Goal: Task Accomplishment & Management: Manage account settings

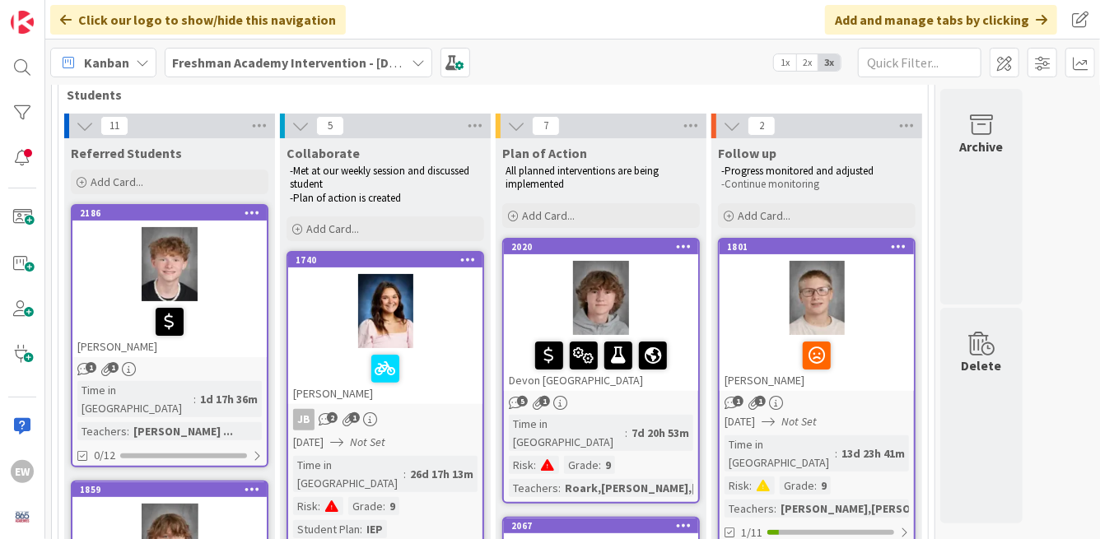
scroll to position [95, 0]
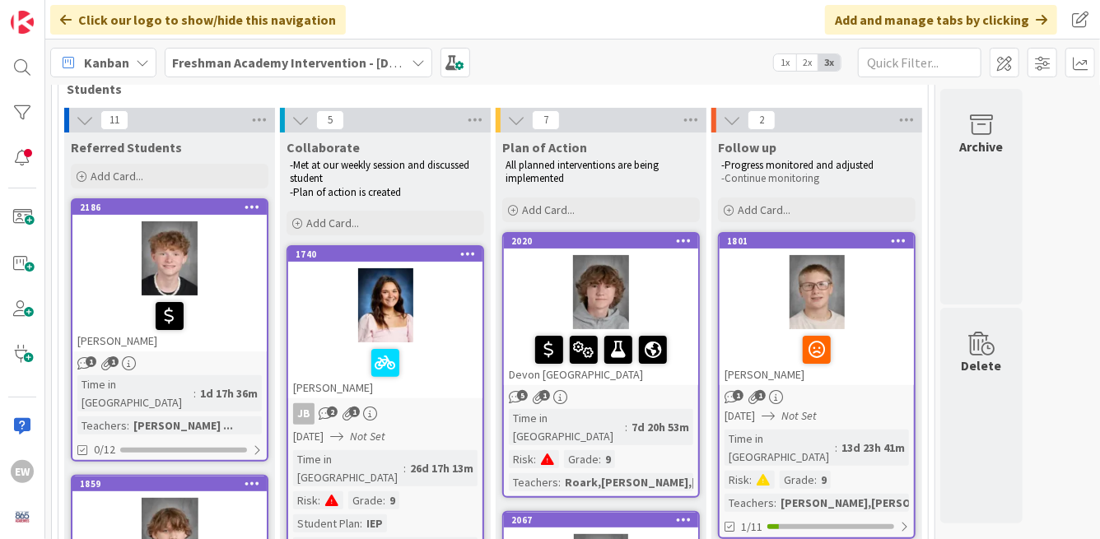
click at [224, 327] on div at bounding box center [169, 316] width 184 height 35
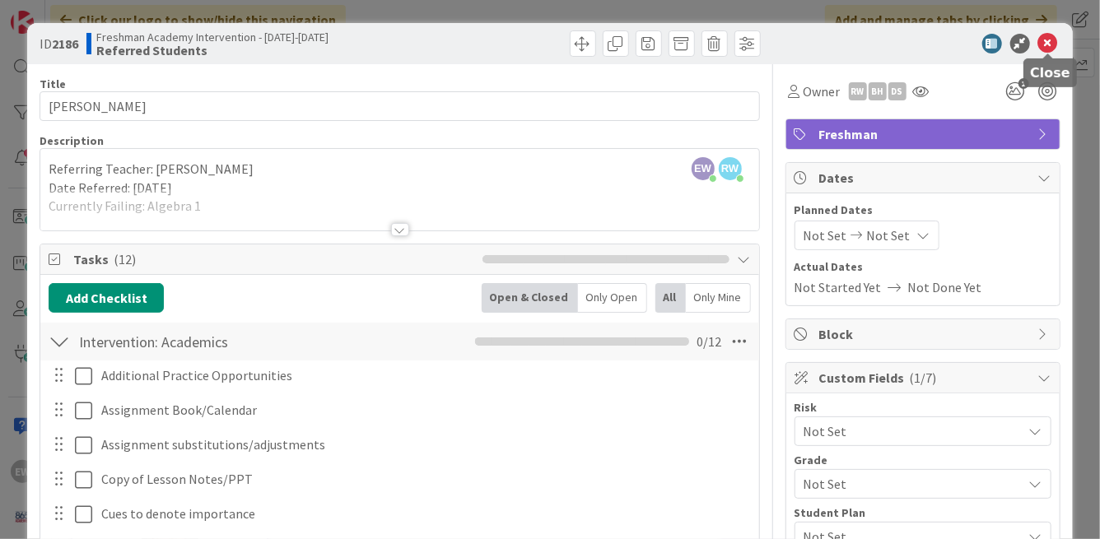
click at [1049, 45] on icon at bounding box center [1048, 44] width 20 height 20
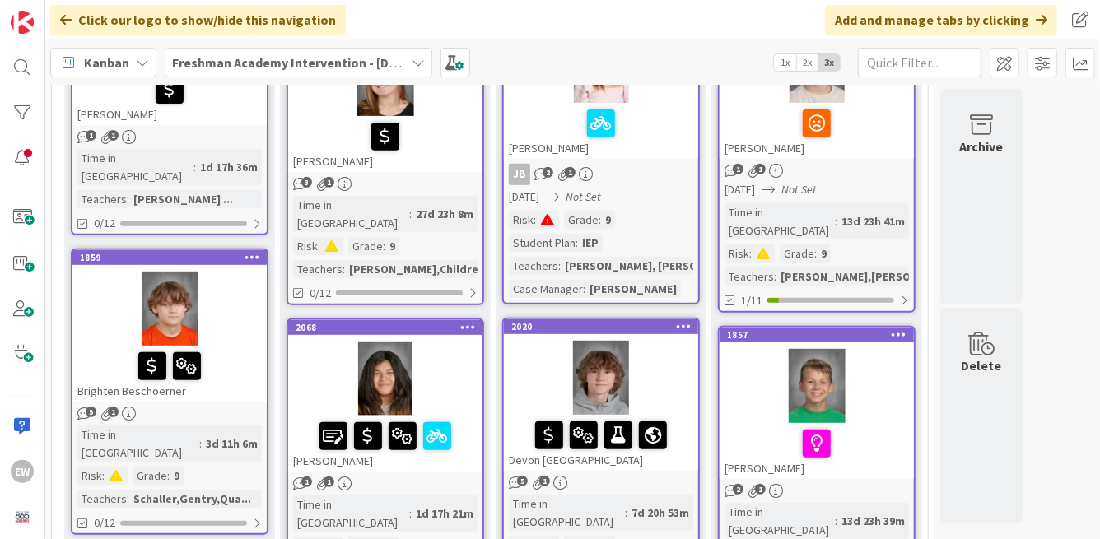
scroll to position [324, 0]
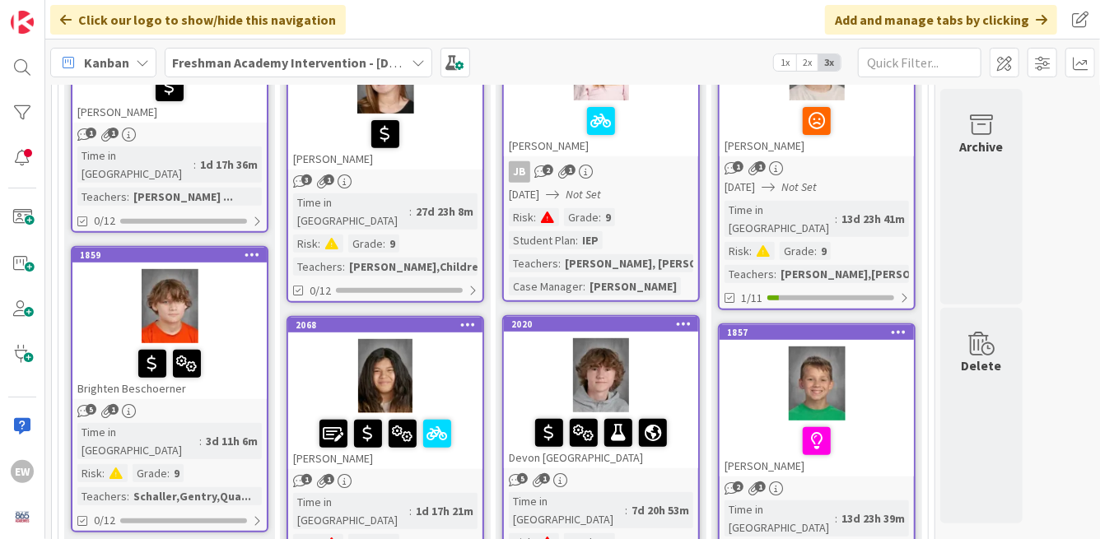
click at [233, 319] on div at bounding box center [169, 306] width 194 height 74
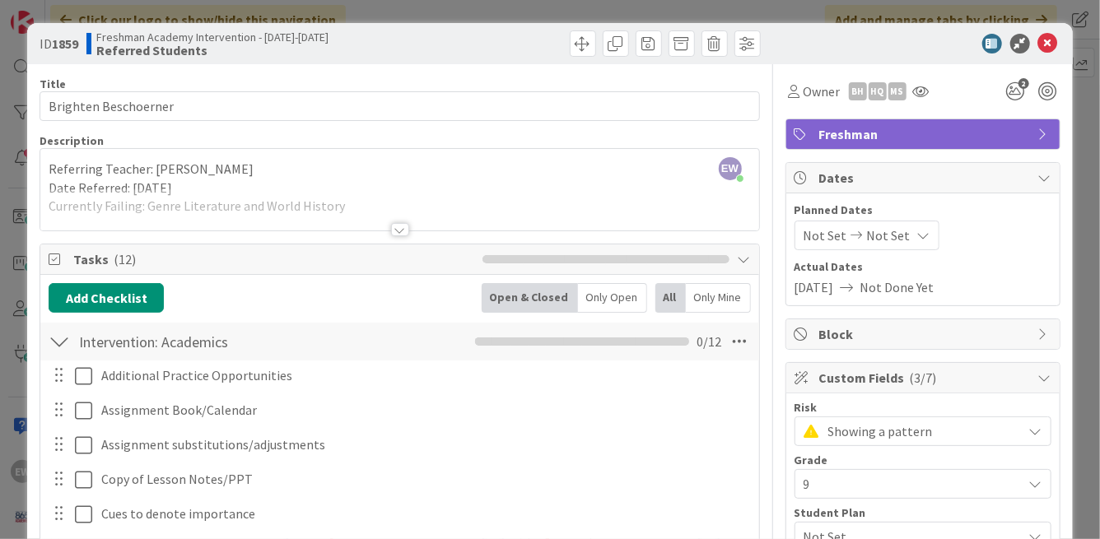
click at [401, 232] on div at bounding box center [400, 229] width 18 height 13
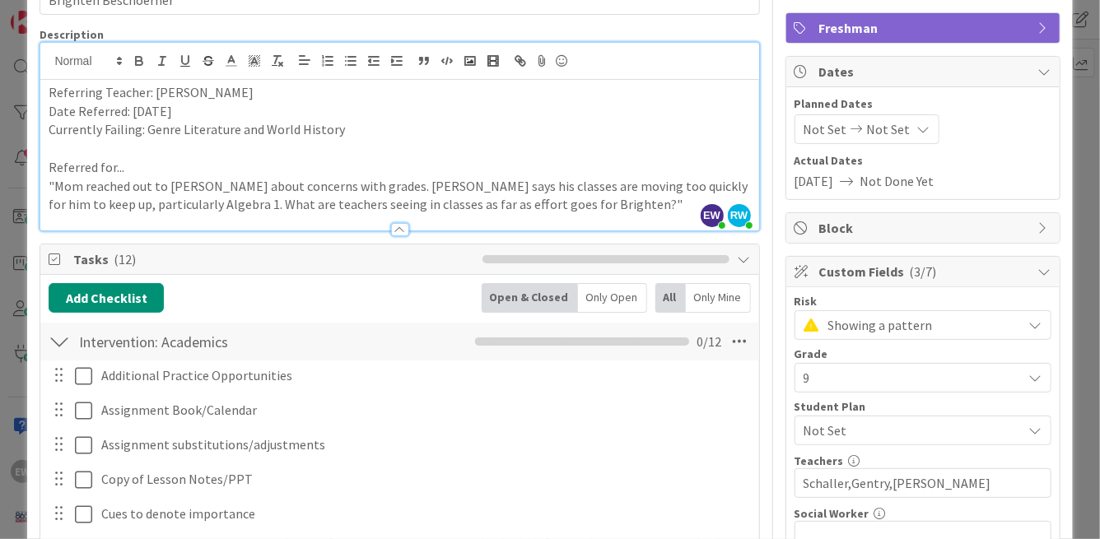
scroll to position [111, 0]
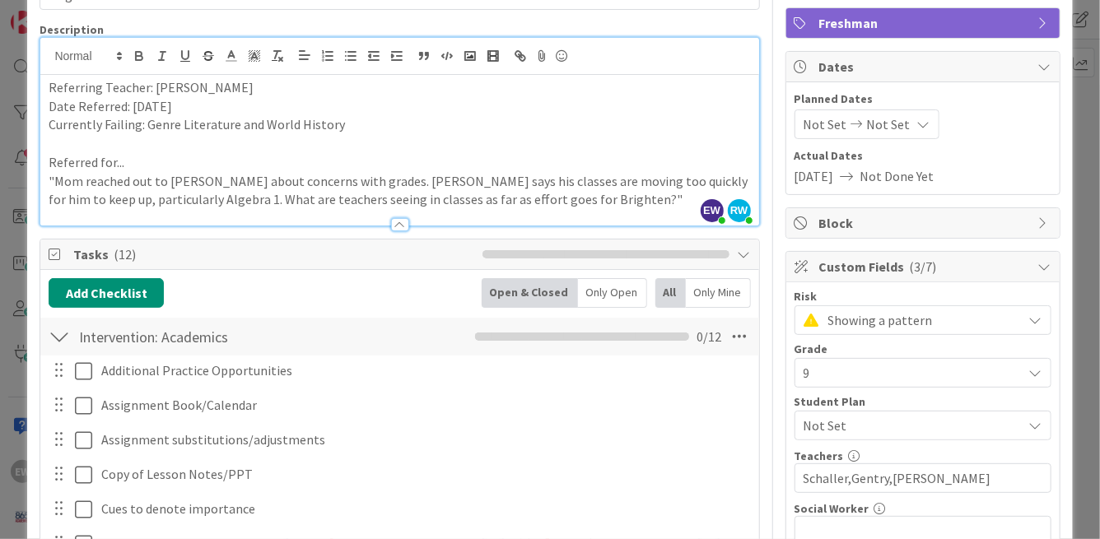
click at [341, 127] on p "Currently Failing: Genre Literature and World History" at bounding box center [400, 124] width 702 height 19
drag, startPoint x: 339, startPoint y: 126, endPoint x: 235, endPoint y: 129, distance: 103.8
click at [235, 129] on p "Currently Failing: Genre Literature and World History, Algebra" at bounding box center [400, 124] width 702 height 19
click at [286, 125] on p "Currently Failing: Genre Literature, Algebra" at bounding box center [400, 124] width 702 height 19
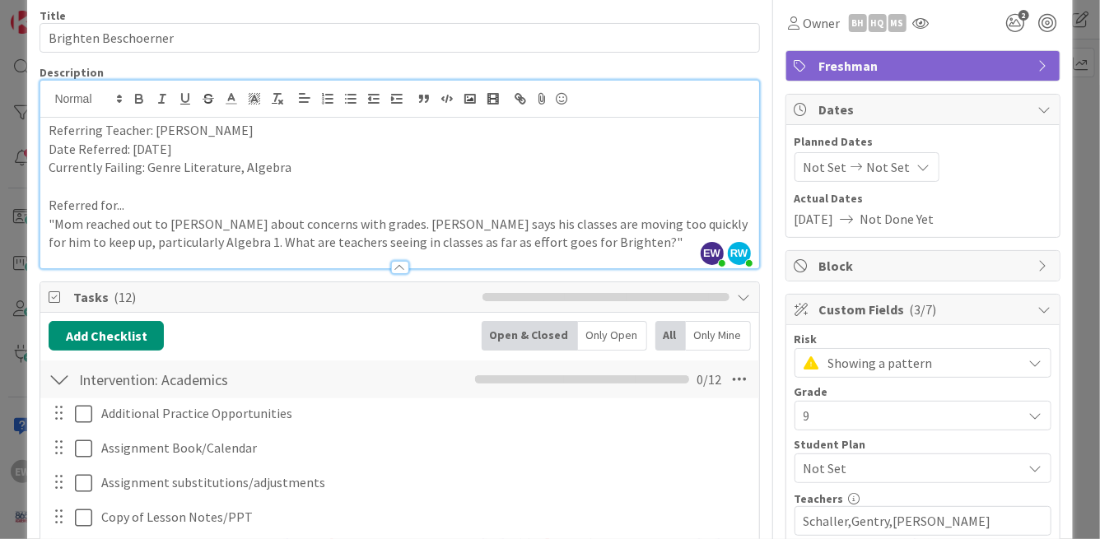
scroll to position [0, 0]
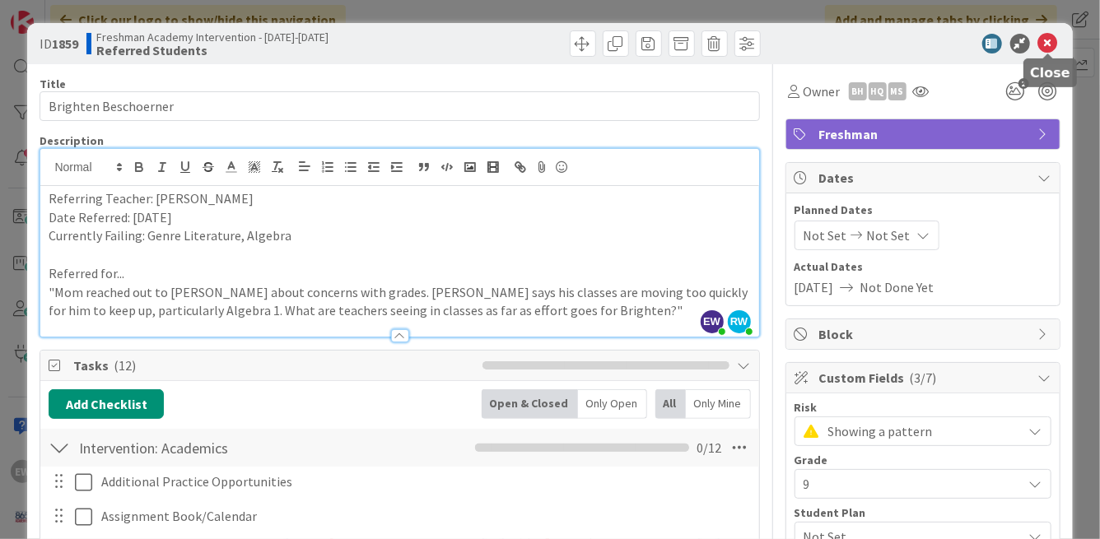
click at [1051, 41] on icon at bounding box center [1048, 44] width 20 height 20
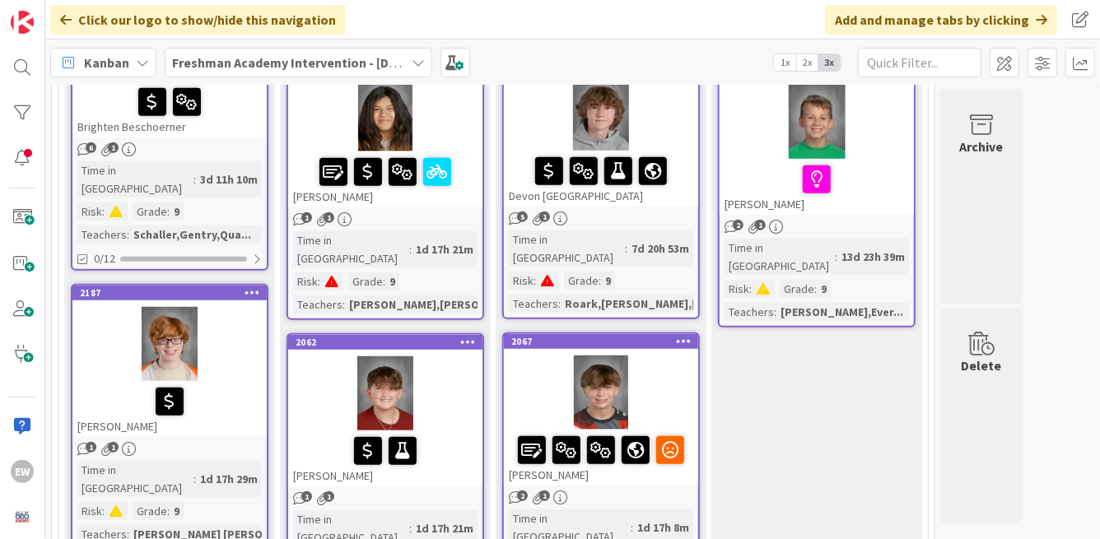
scroll to position [587, 0]
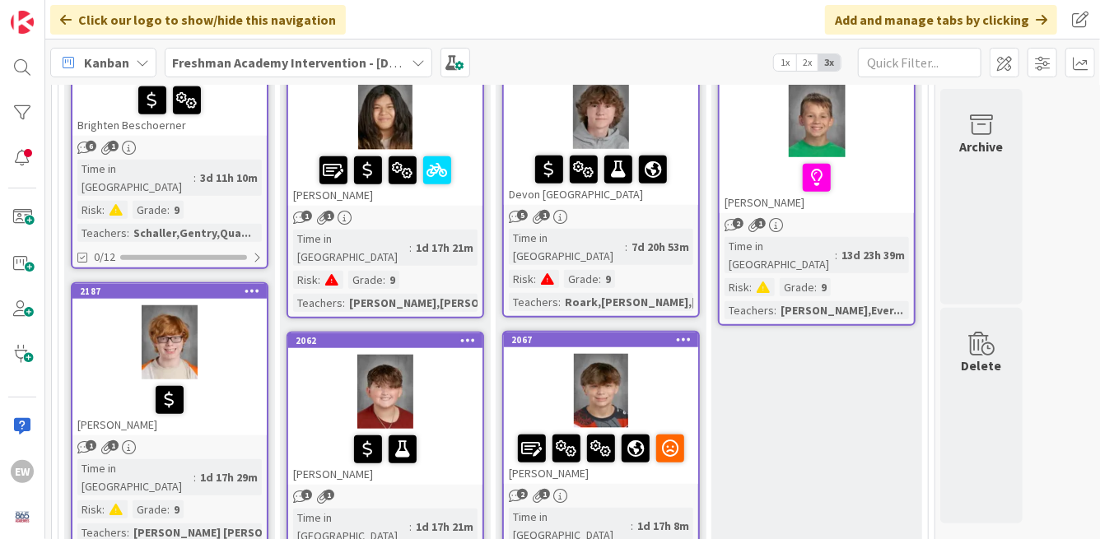
click at [243, 385] on div "[PERSON_NAME]" at bounding box center [169, 408] width 194 height 56
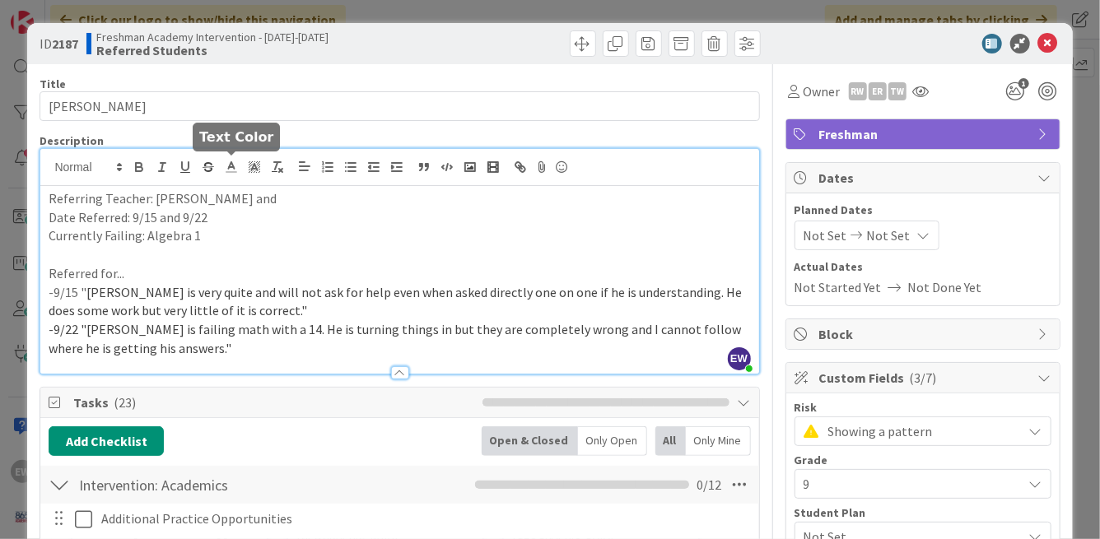
click at [230, 168] on div "EW [PERSON_NAME] just joined Referring Teacher: [PERSON_NAME] and Date Referred…" at bounding box center [399, 261] width 718 height 225
click at [223, 193] on p "Referring Teacher: [PERSON_NAME] and" at bounding box center [400, 198] width 702 height 19
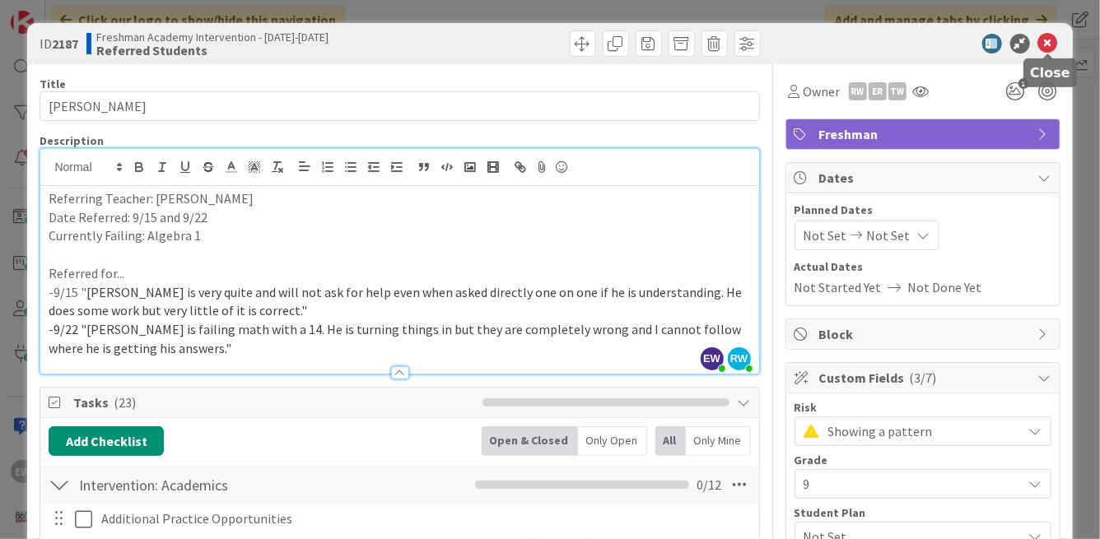
click at [1047, 39] on icon at bounding box center [1048, 44] width 20 height 20
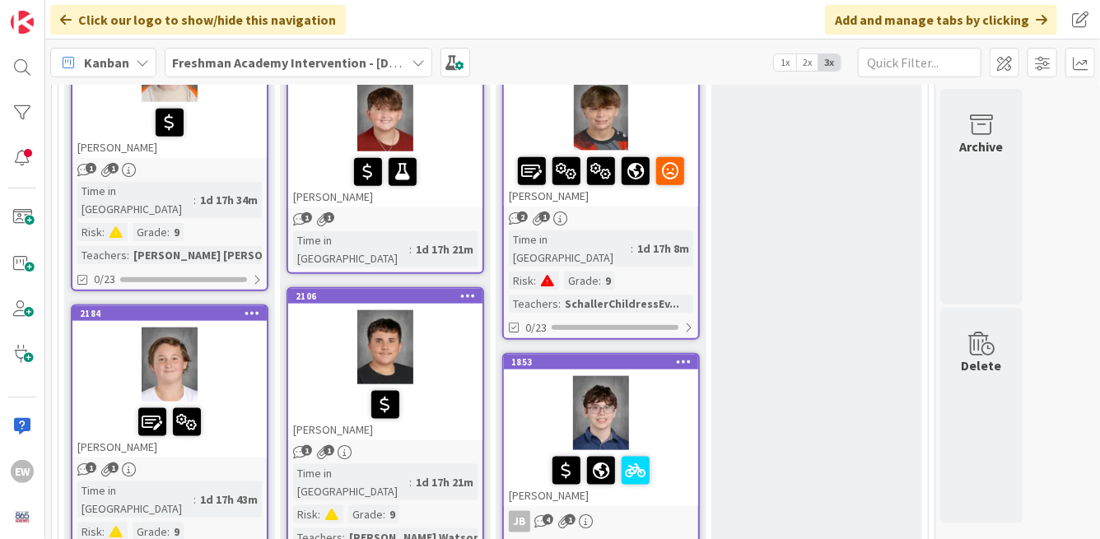
scroll to position [876, 0]
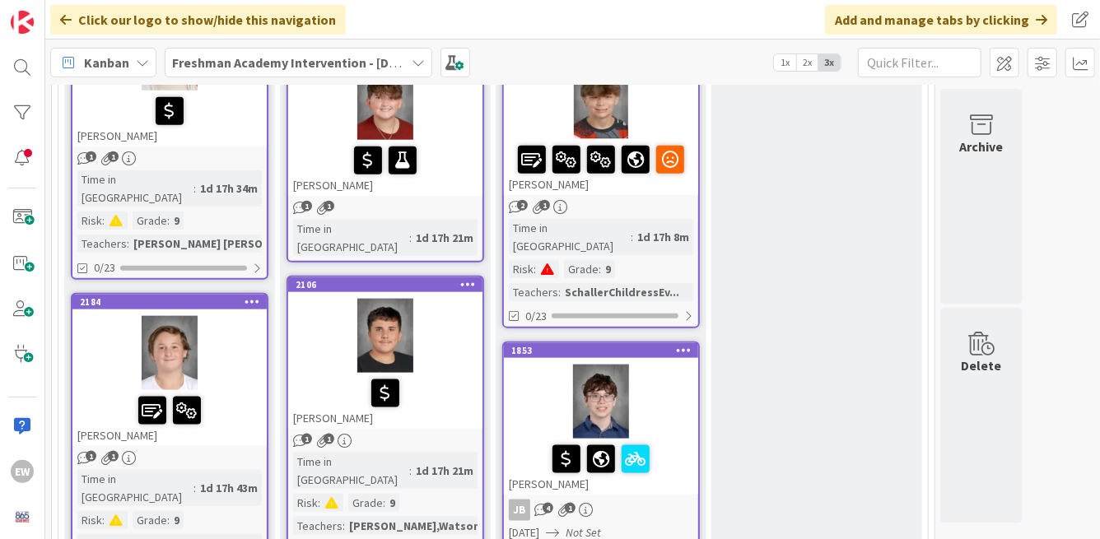
click at [231, 394] on div at bounding box center [169, 411] width 184 height 35
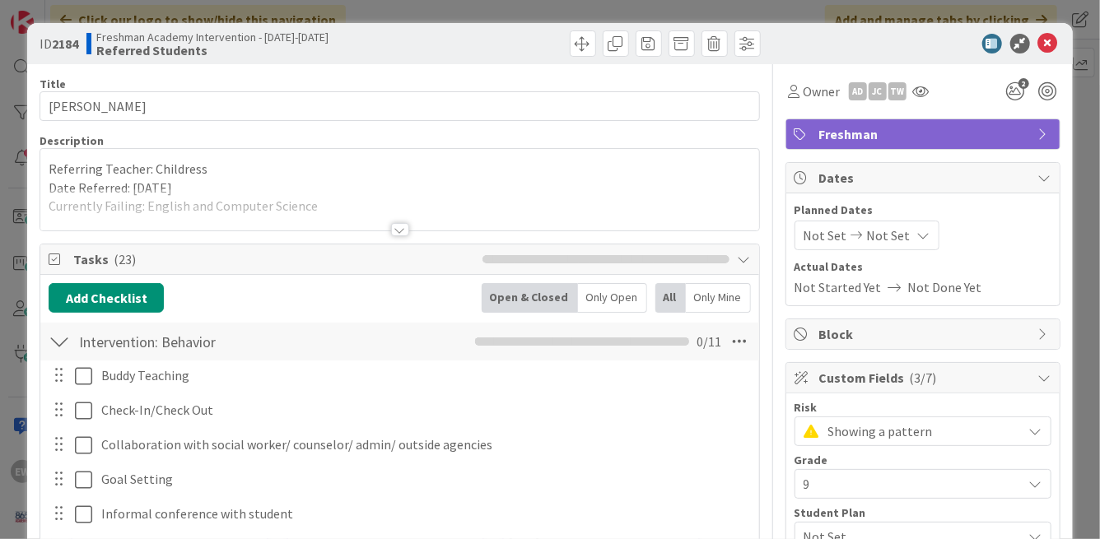
click at [402, 231] on div at bounding box center [400, 229] width 18 height 13
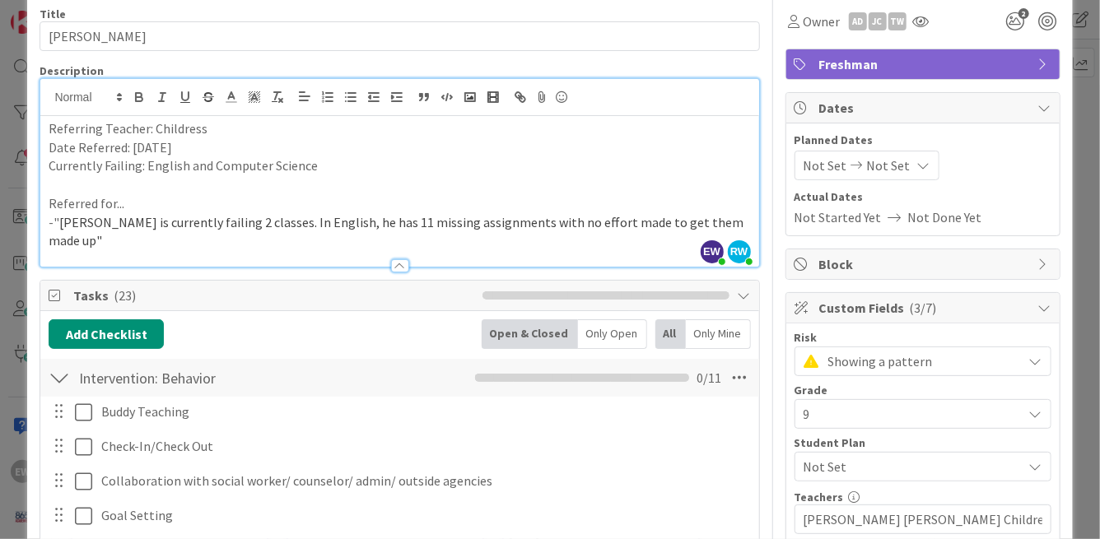
scroll to position [63, 0]
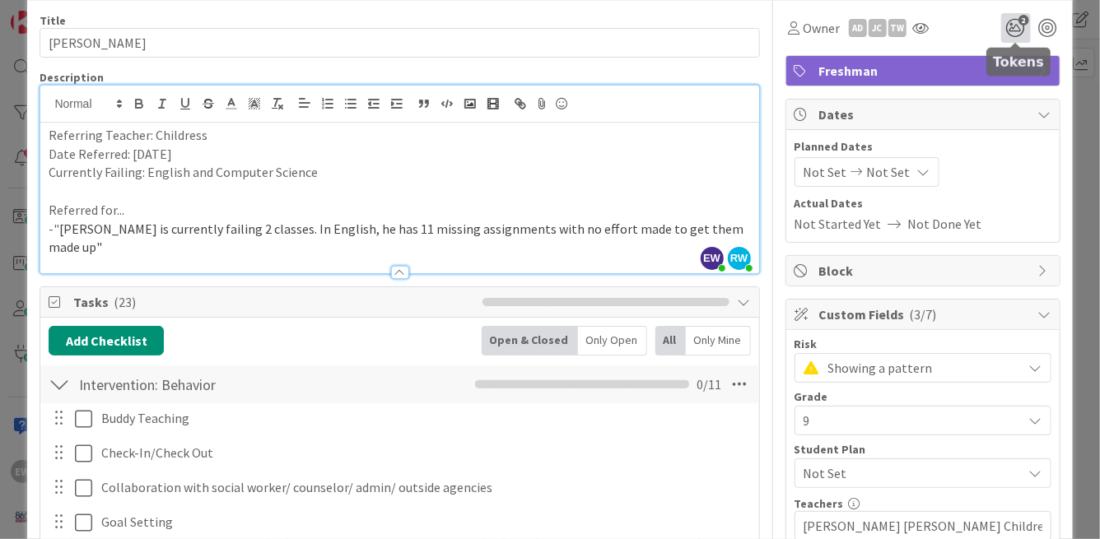
click at [1016, 28] on icon "2" at bounding box center [1016, 28] width 30 height 30
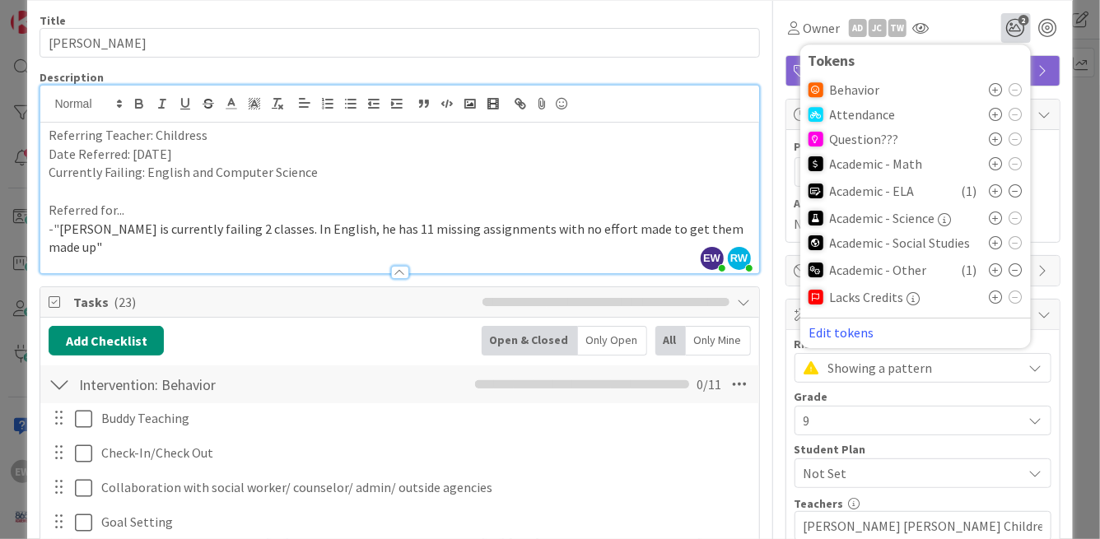
click at [996, 118] on icon at bounding box center [996, 114] width 13 height 13
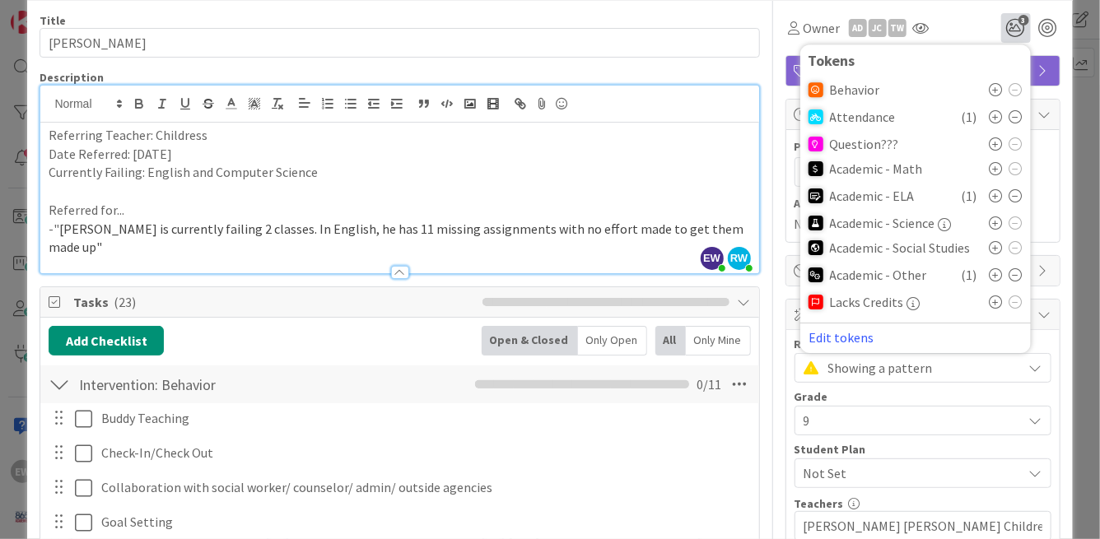
click at [752, 73] on div "Description" at bounding box center [400, 77] width 720 height 15
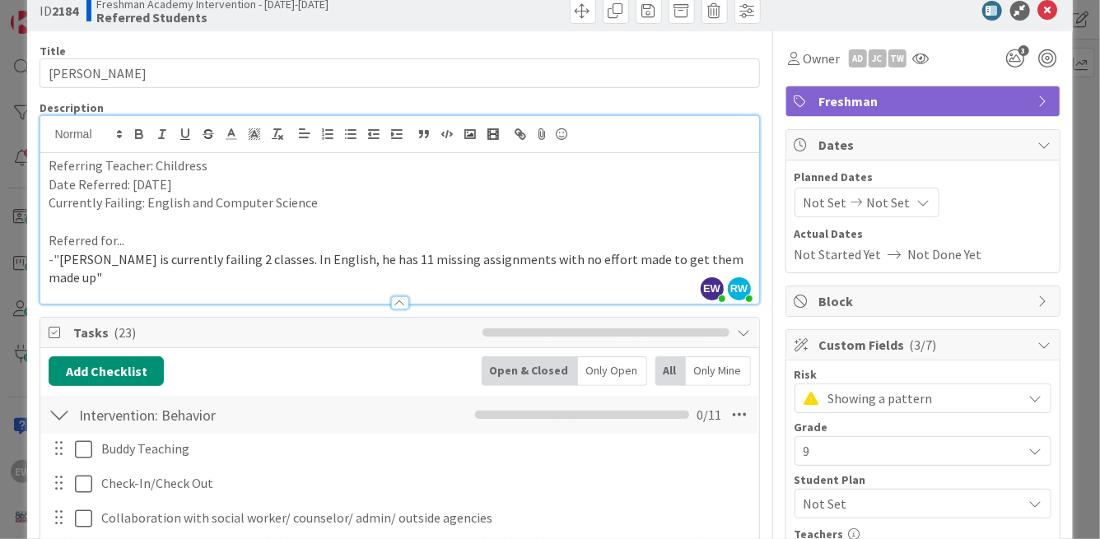
scroll to position [0, 0]
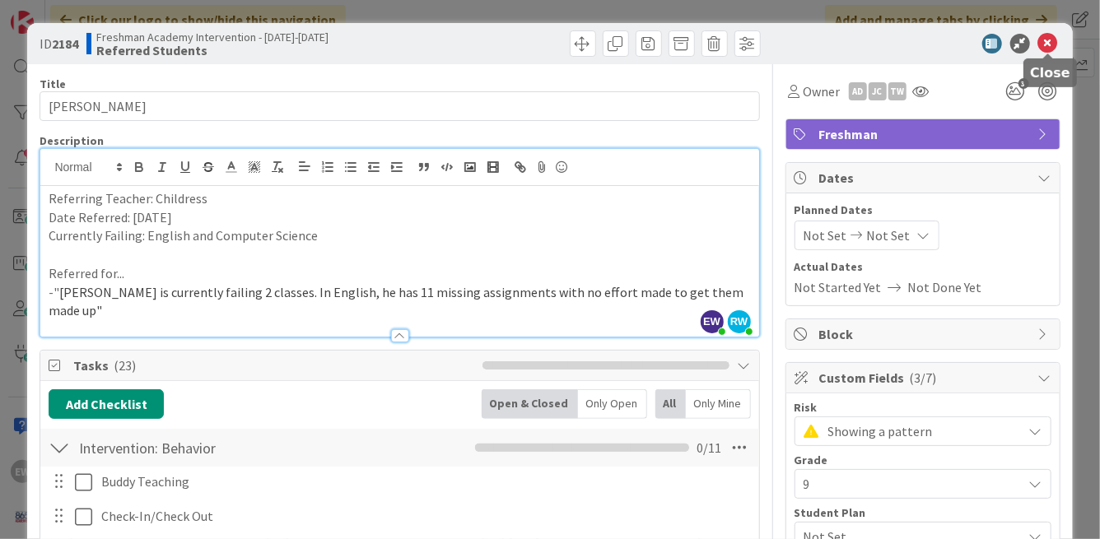
click at [1047, 43] on icon at bounding box center [1048, 44] width 20 height 20
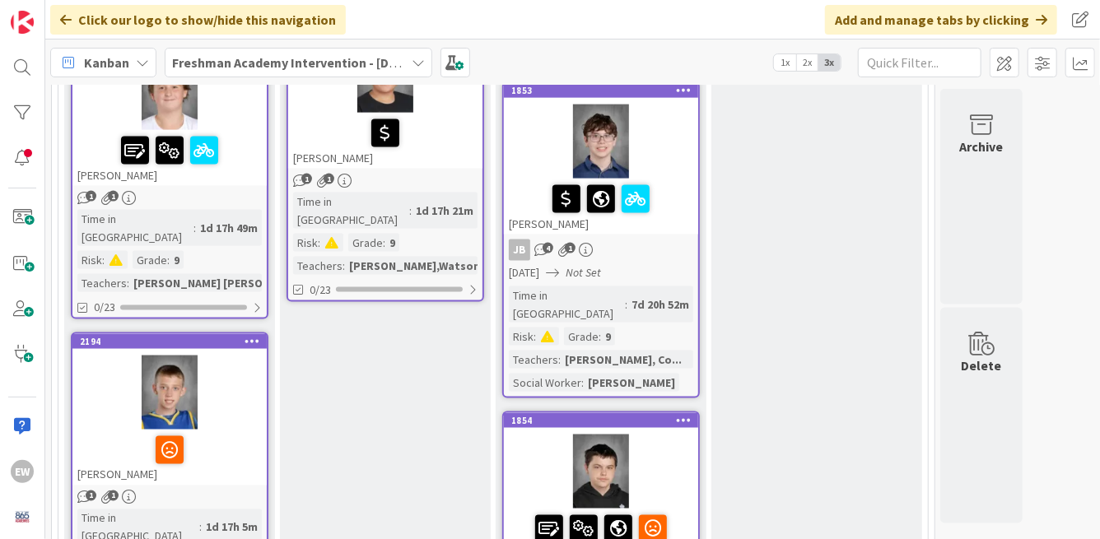
scroll to position [1141, 0]
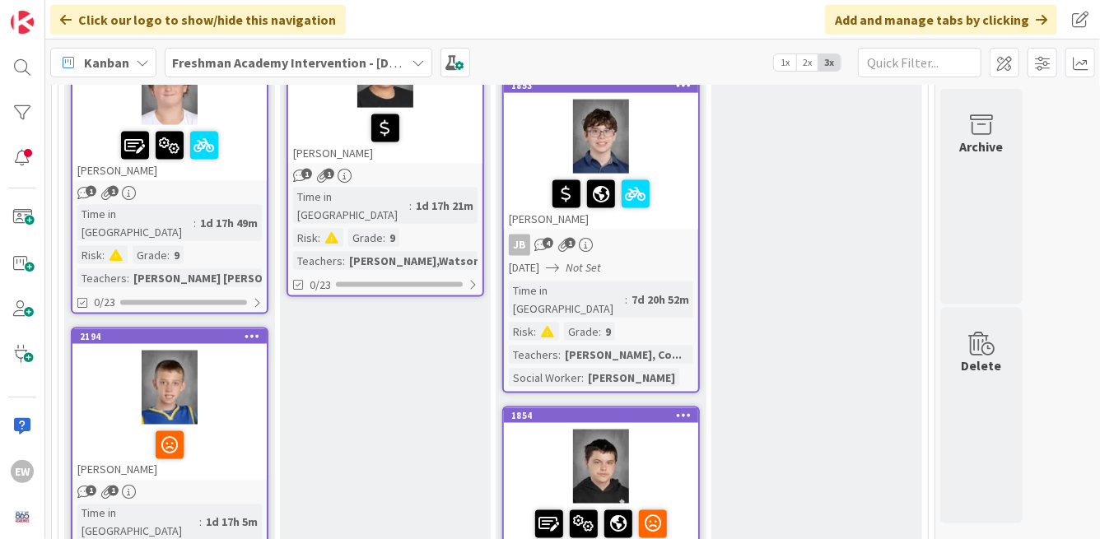
click at [241, 428] on div at bounding box center [169, 445] width 184 height 35
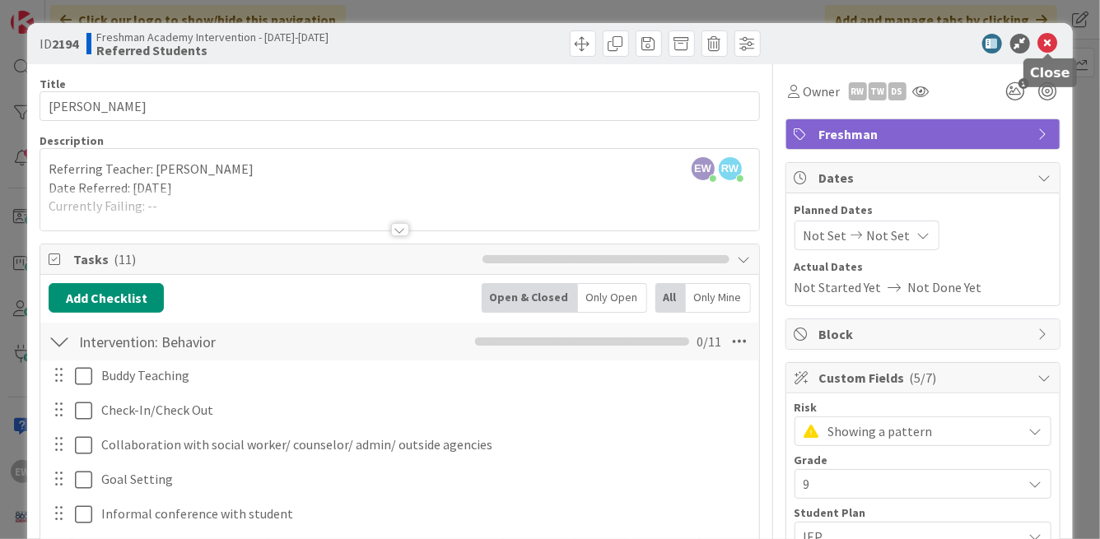
click at [1053, 46] on icon at bounding box center [1048, 44] width 20 height 20
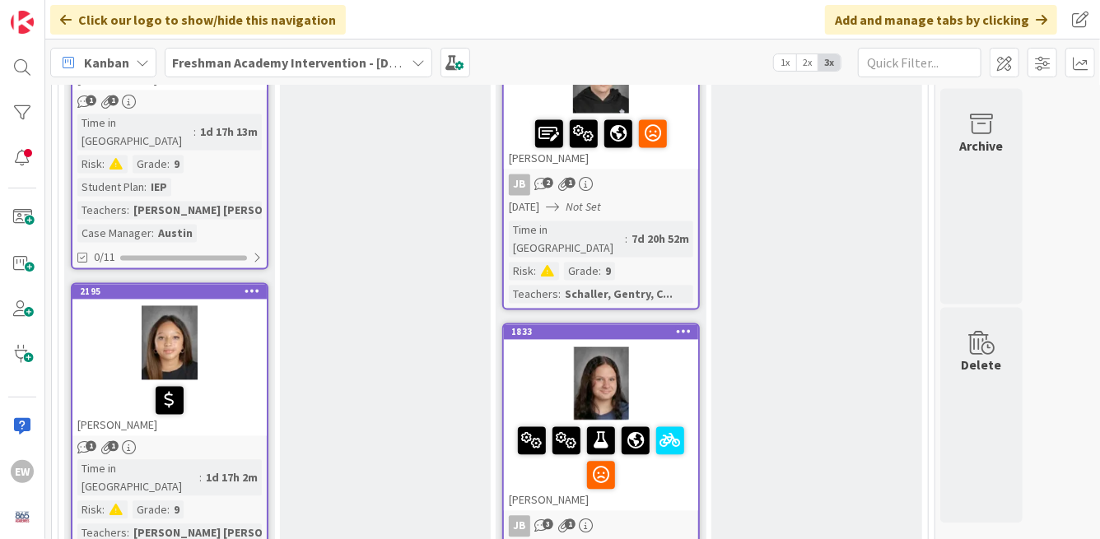
scroll to position [1546, 0]
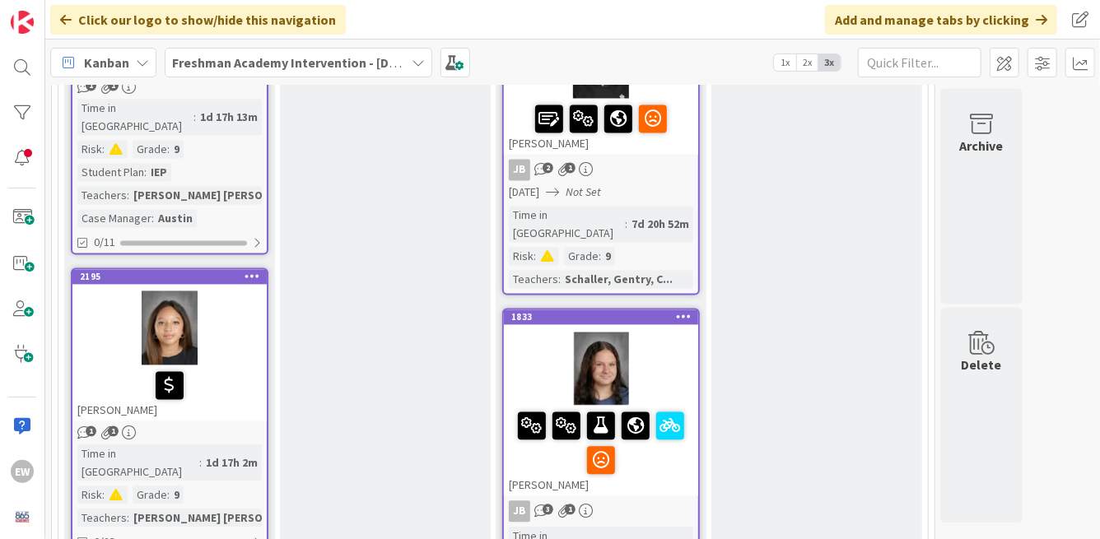
click at [252, 369] on div at bounding box center [169, 386] width 184 height 35
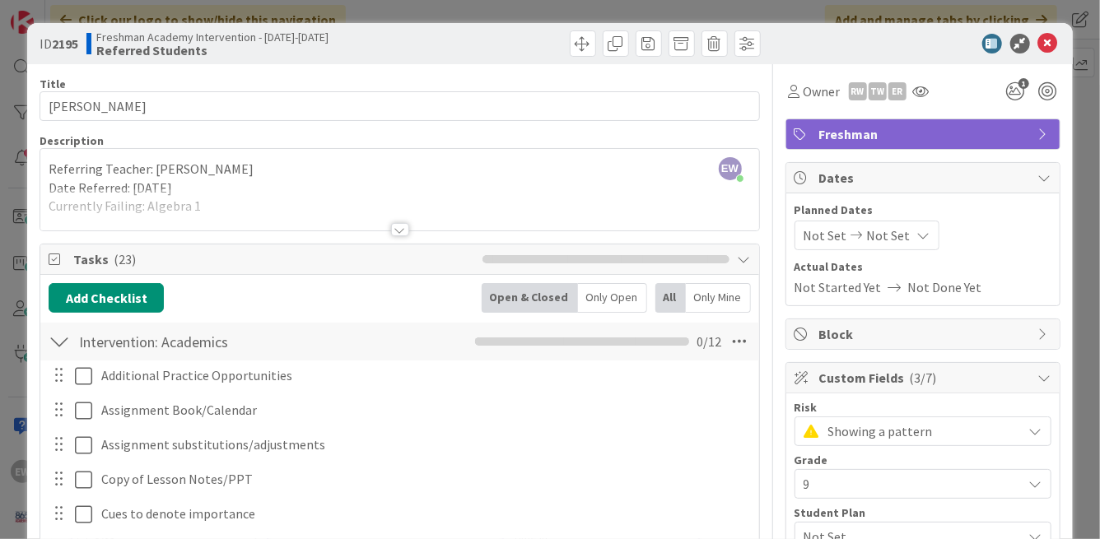
click at [397, 232] on div at bounding box center [400, 229] width 18 height 13
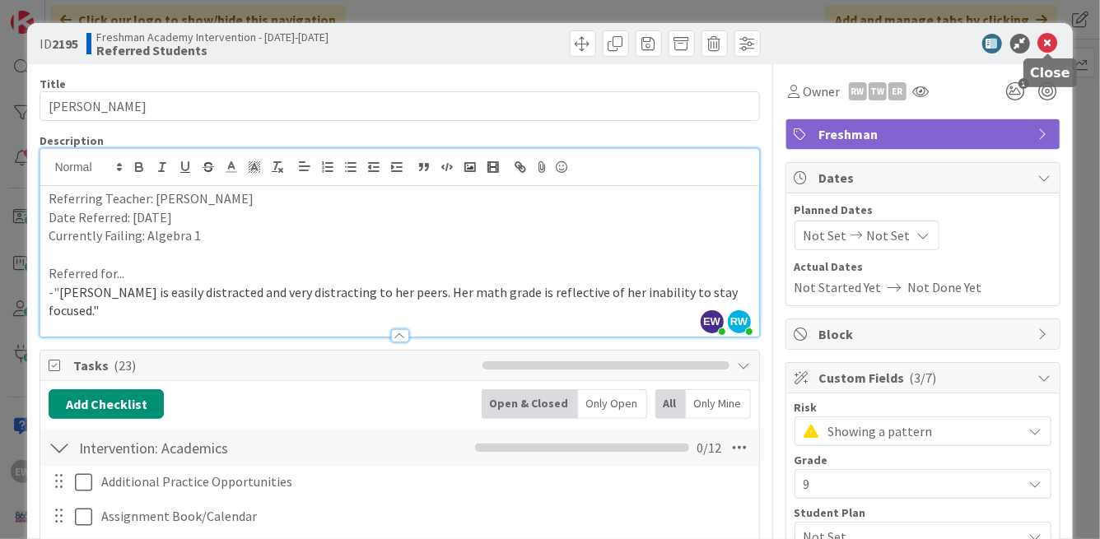
click at [1048, 43] on icon at bounding box center [1048, 44] width 20 height 20
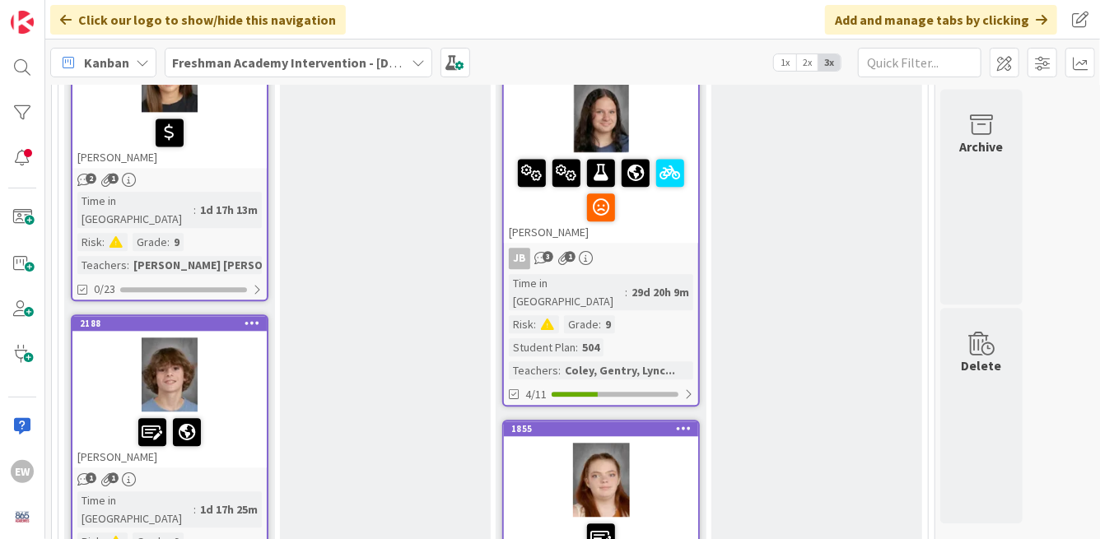
scroll to position [1827, 0]
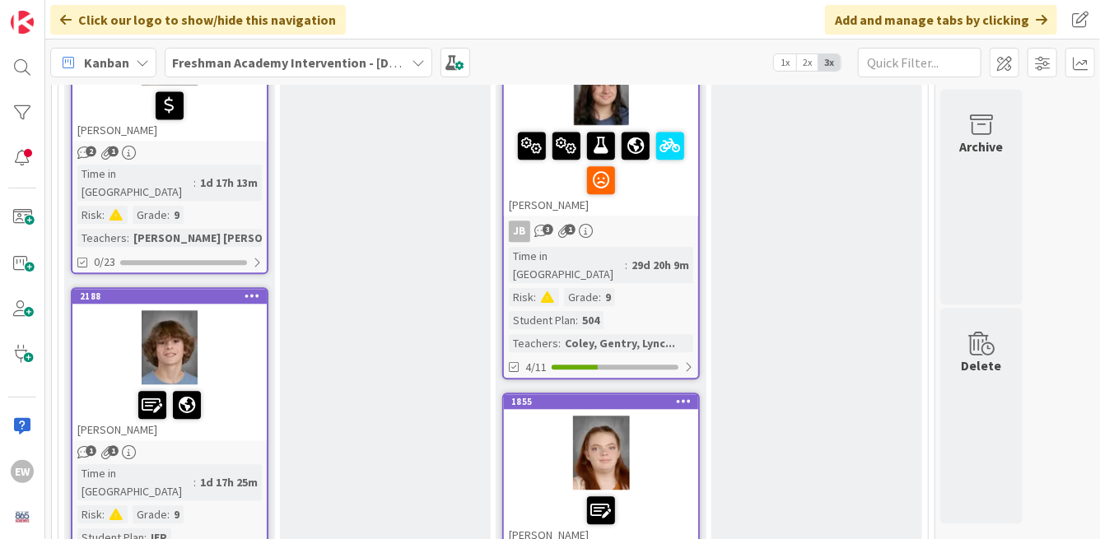
click at [248, 388] on div at bounding box center [169, 405] width 184 height 35
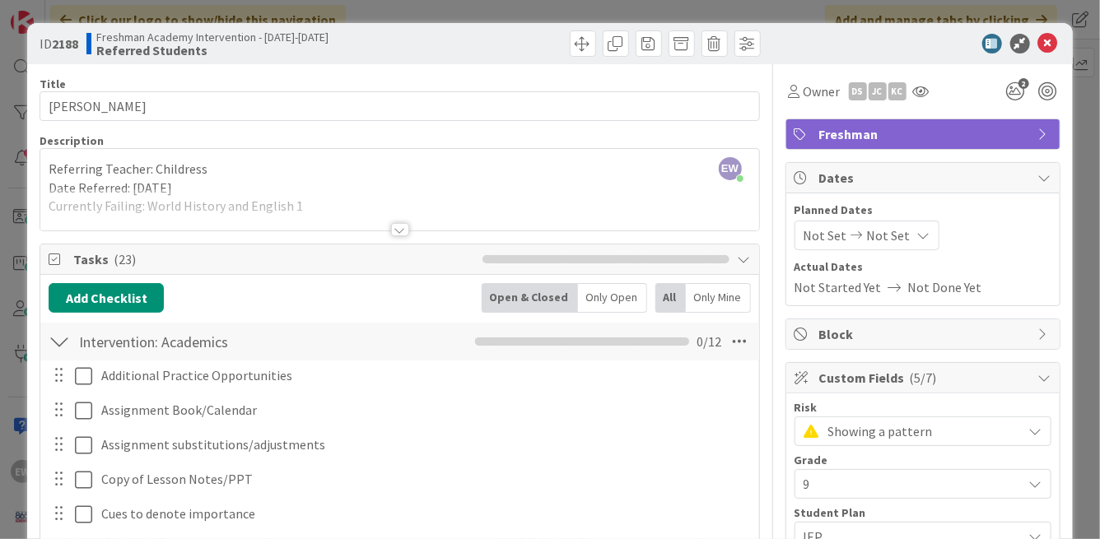
click at [399, 231] on div at bounding box center [400, 229] width 18 height 13
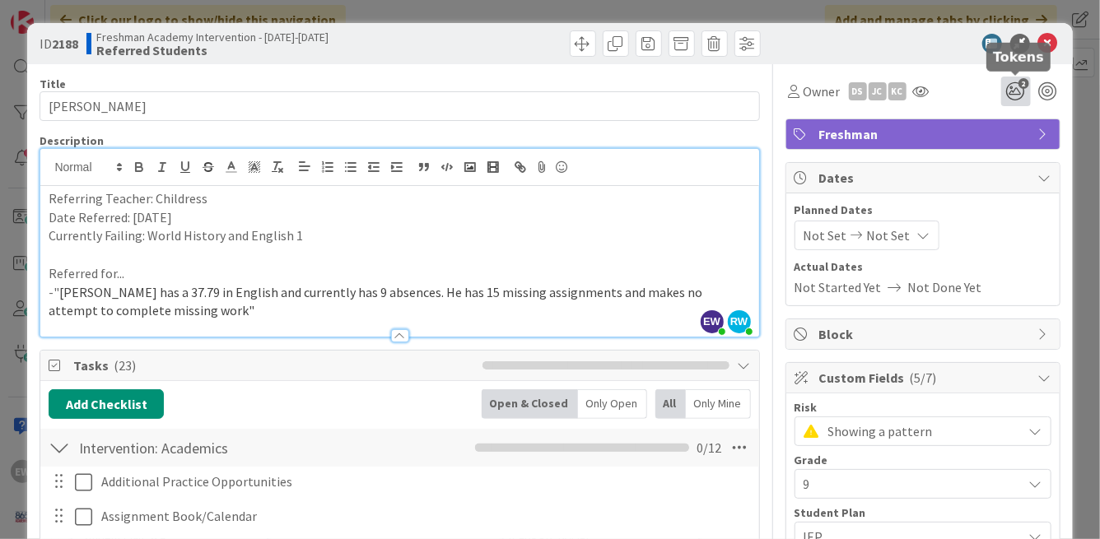
click at [1026, 91] on icon "2" at bounding box center [1016, 92] width 30 height 30
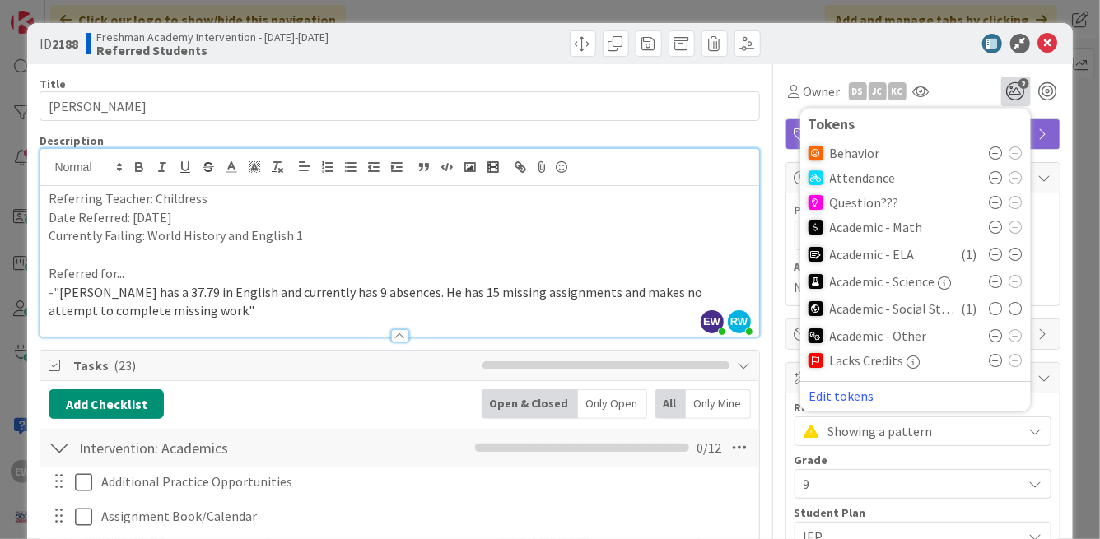
click at [994, 176] on icon at bounding box center [996, 177] width 13 height 13
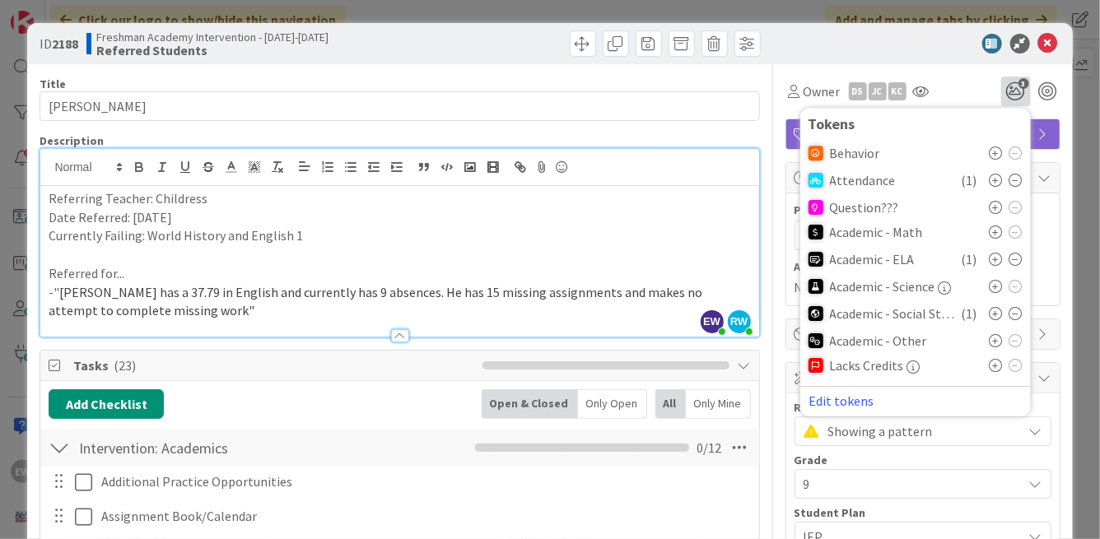
click at [674, 83] on div "Title 8 / 128" at bounding box center [400, 84] width 720 height 15
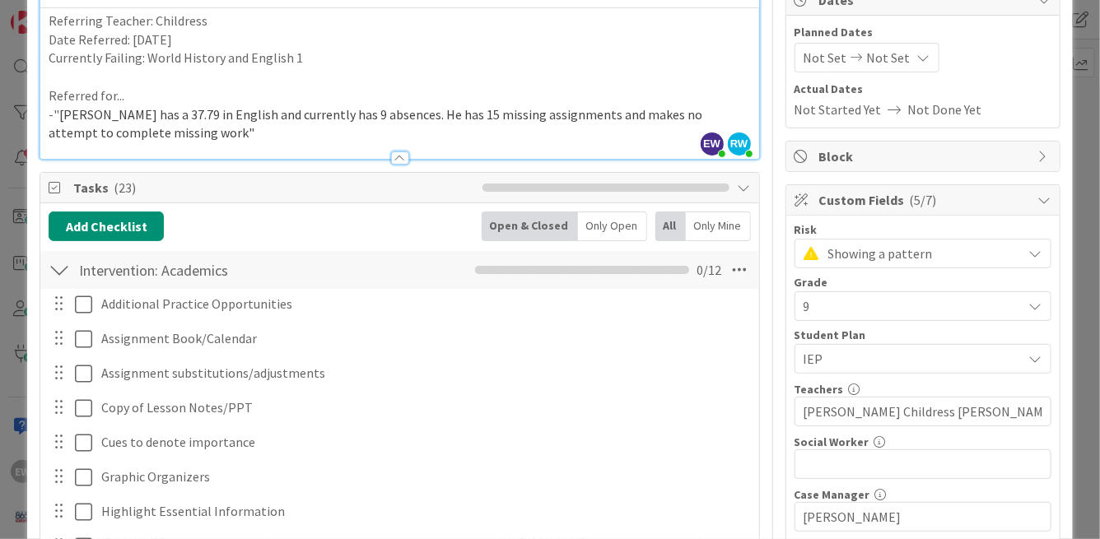
scroll to position [174, 0]
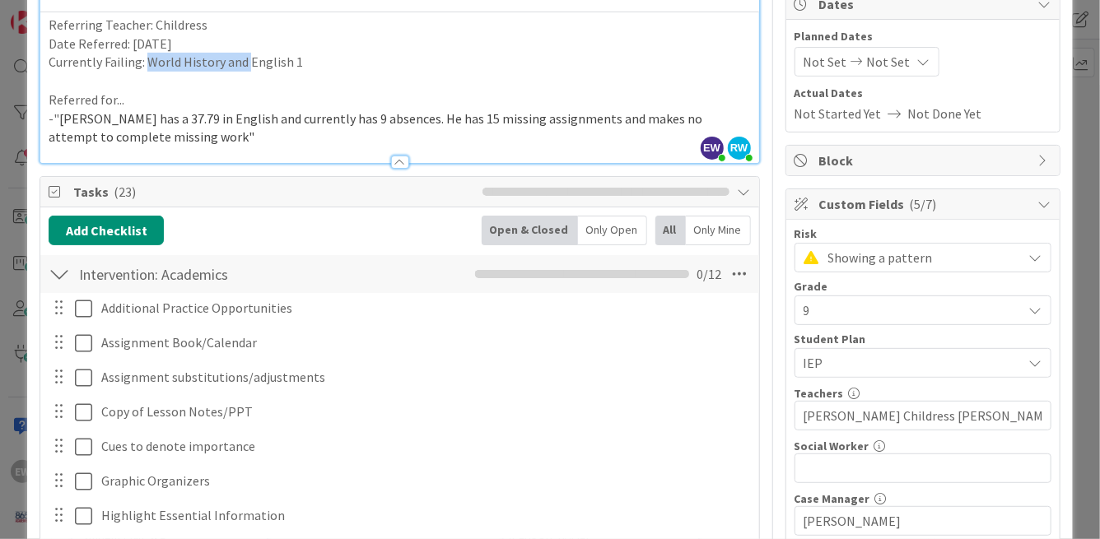
drag, startPoint x: 248, startPoint y: 62, endPoint x: 150, endPoint y: 67, distance: 98.1
click at [150, 67] on p "Currently Failing: World History and English 1" at bounding box center [400, 62] width 702 height 19
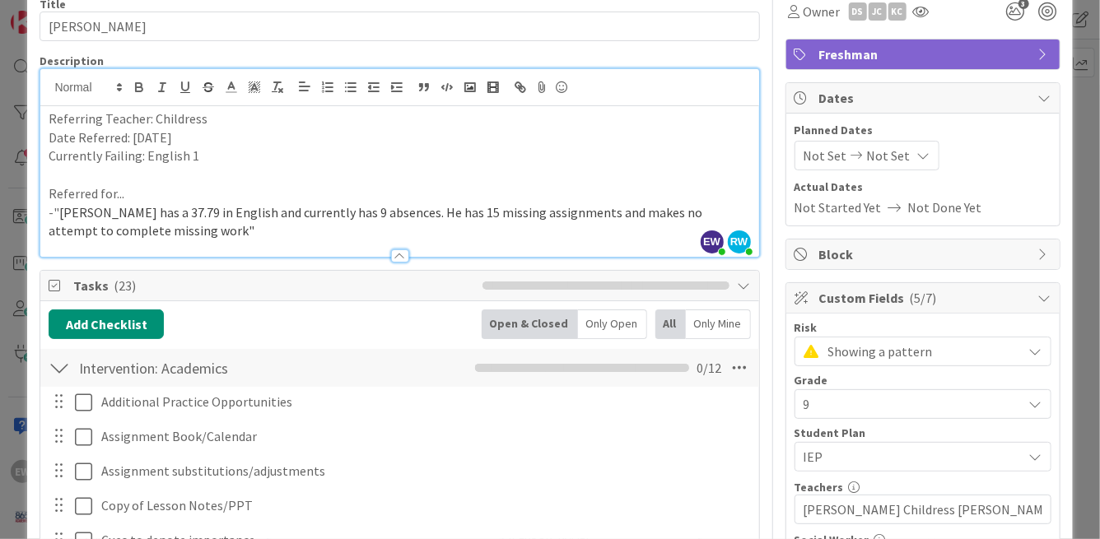
scroll to position [19, 0]
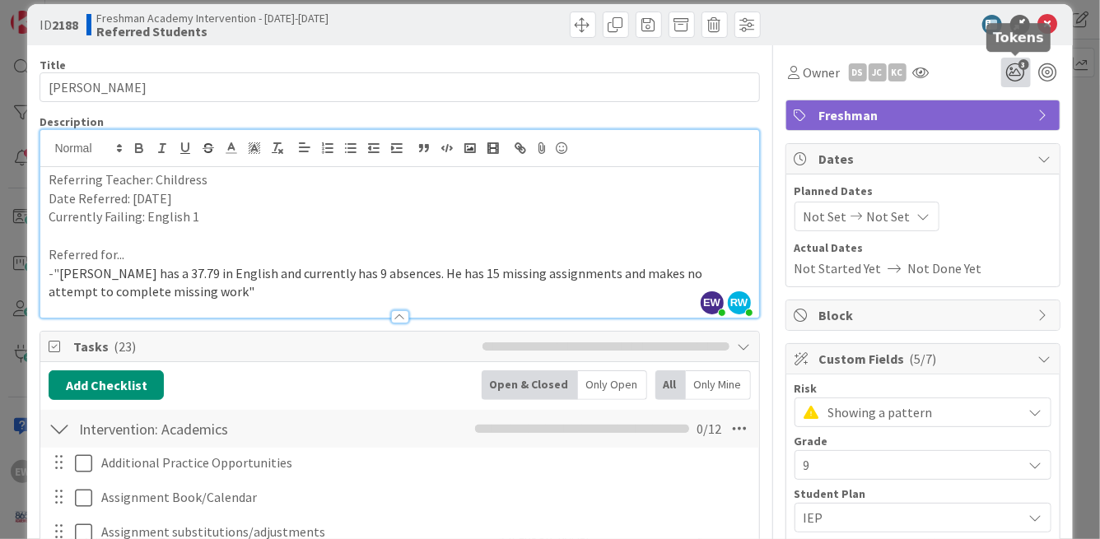
click at [1013, 77] on icon "3" at bounding box center [1016, 73] width 30 height 30
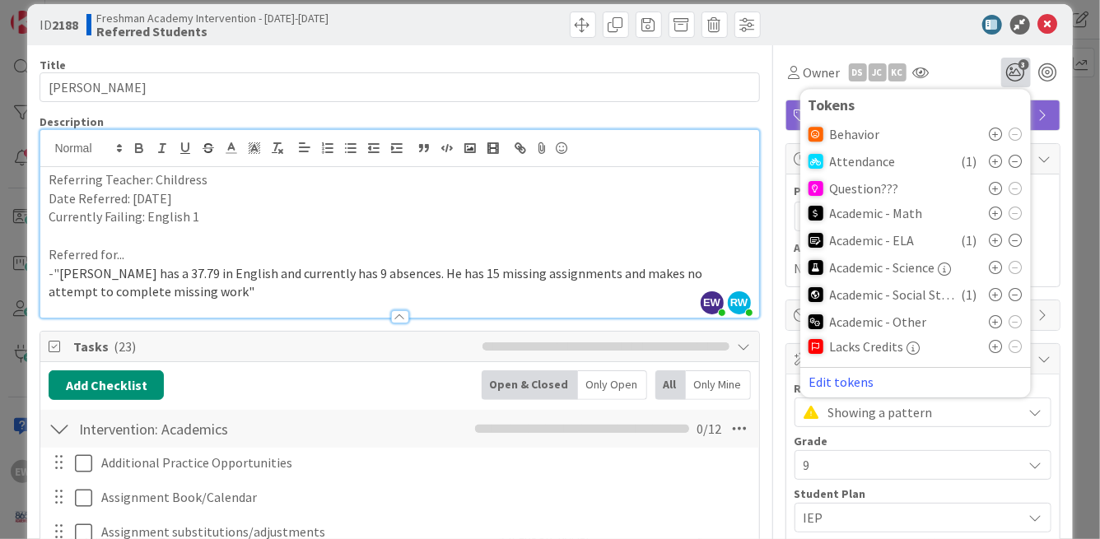
click at [1018, 296] on icon at bounding box center [1015, 294] width 13 height 13
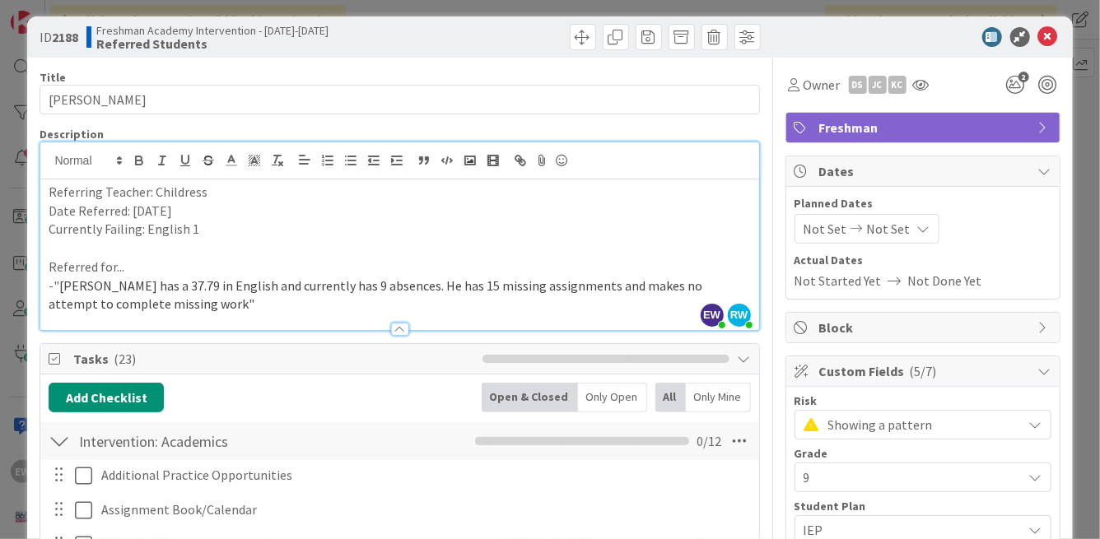
scroll to position [0, 0]
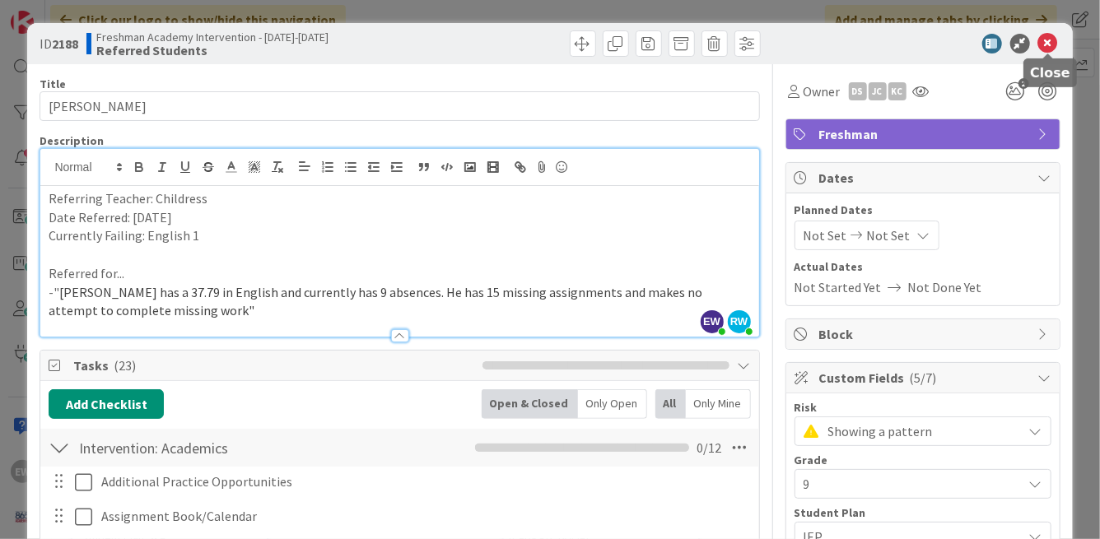
click at [1042, 40] on icon at bounding box center [1048, 44] width 20 height 20
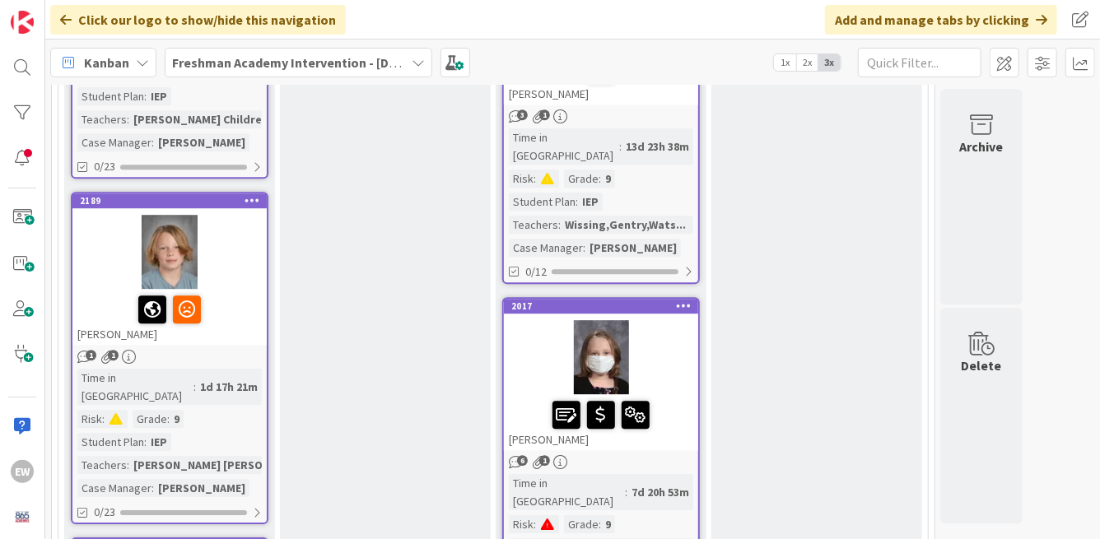
scroll to position [2266, 0]
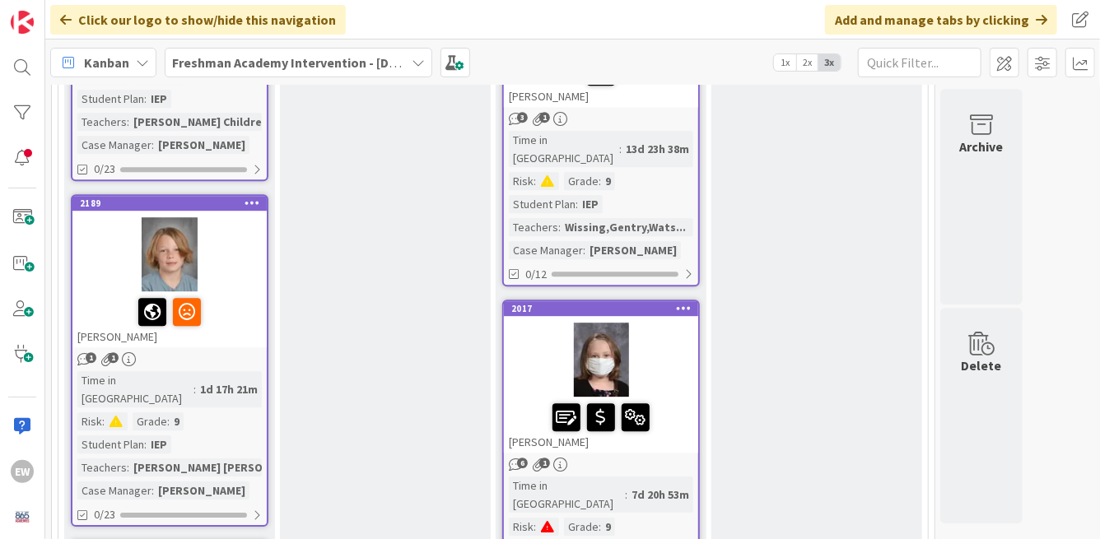
click at [252, 295] on div at bounding box center [169, 312] width 184 height 35
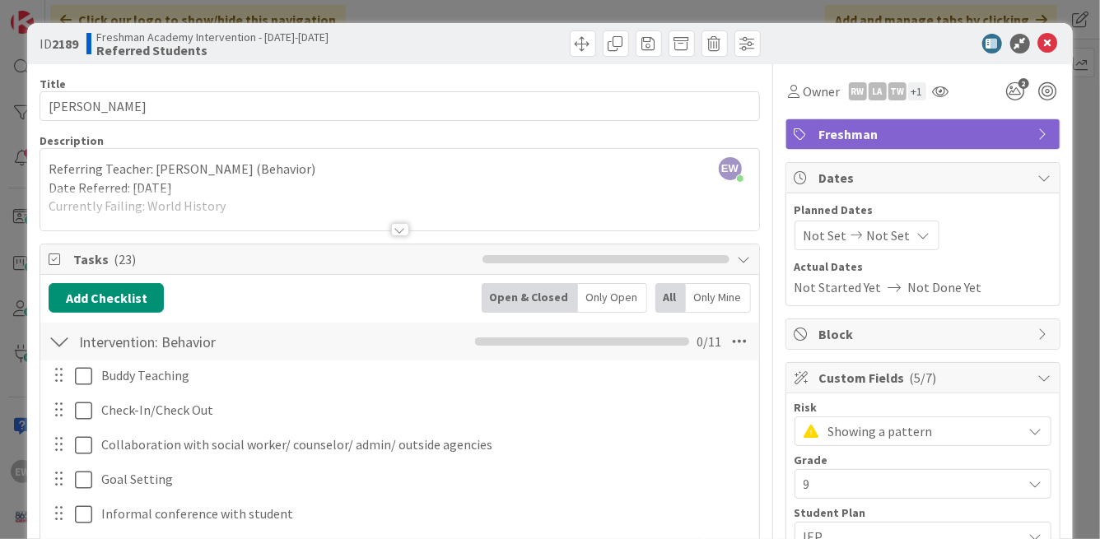
click at [400, 235] on div at bounding box center [400, 229] width 18 height 13
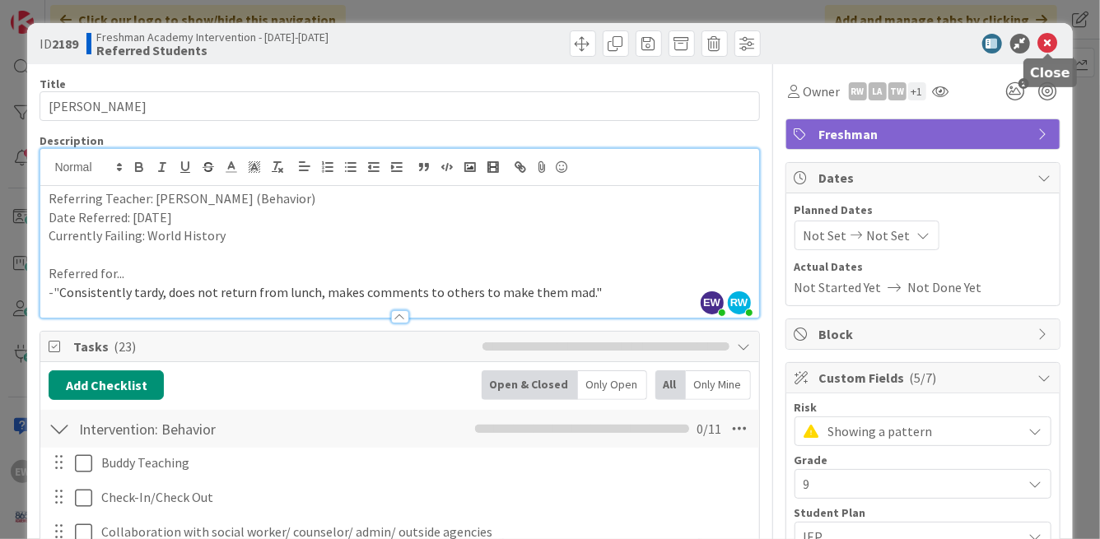
click at [1051, 49] on icon at bounding box center [1048, 44] width 20 height 20
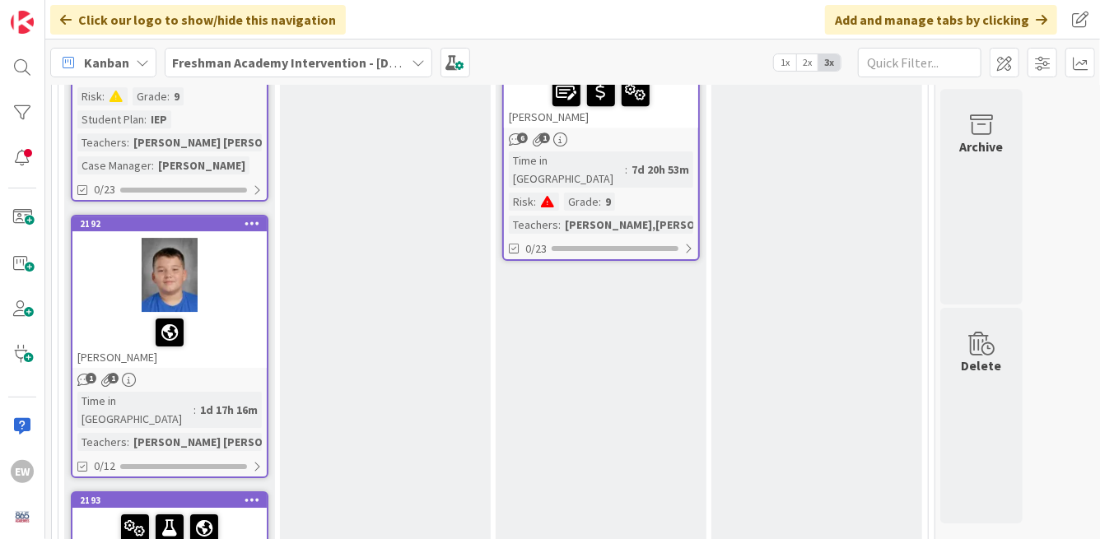
scroll to position [2593, 0]
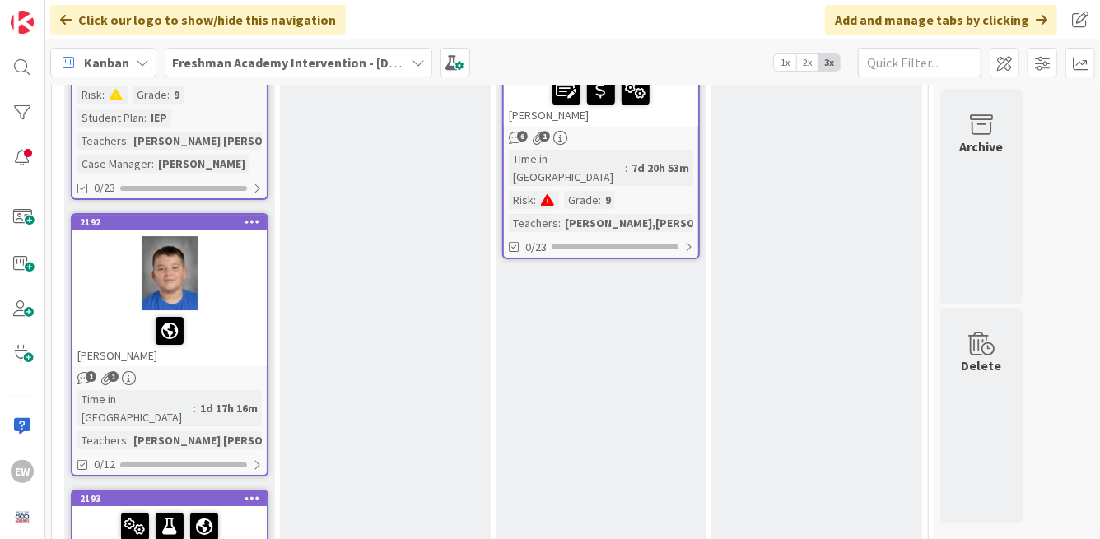
click at [227, 314] on div at bounding box center [169, 331] width 184 height 35
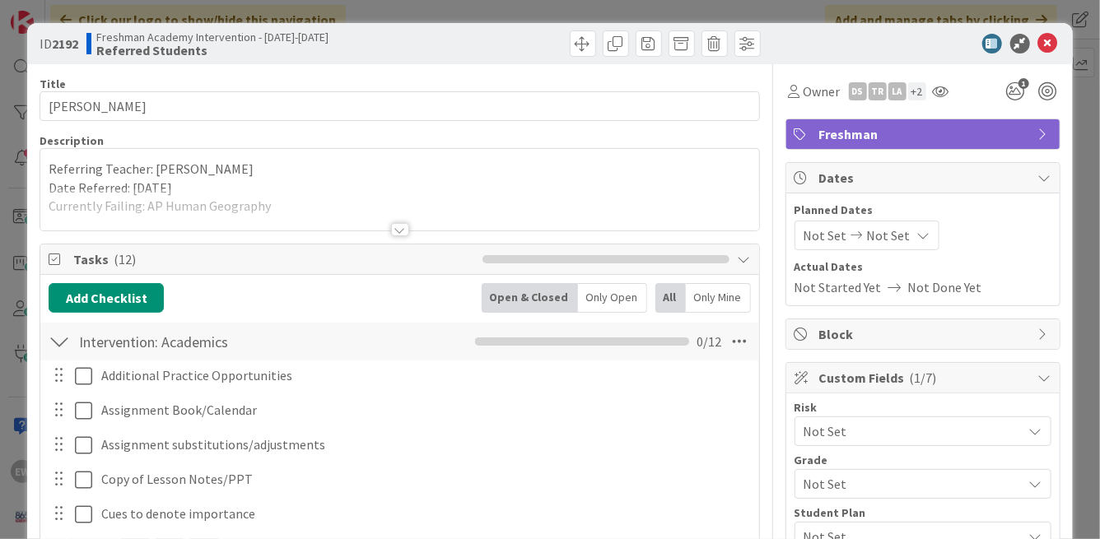
click at [398, 230] on div at bounding box center [400, 229] width 18 height 13
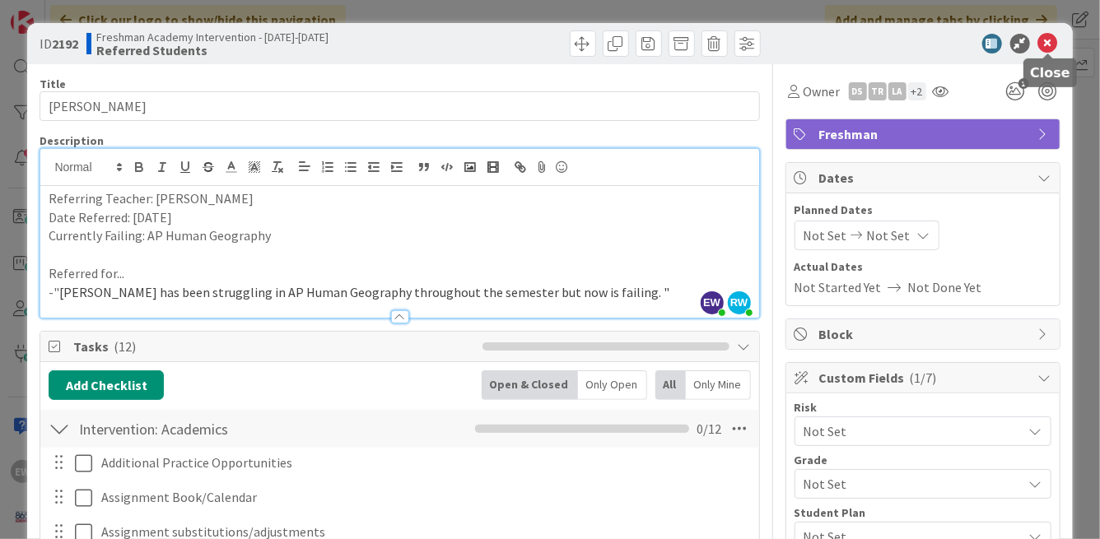
click at [1045, 46] on icon at bounding box center [1048, 44] width 20 height 20
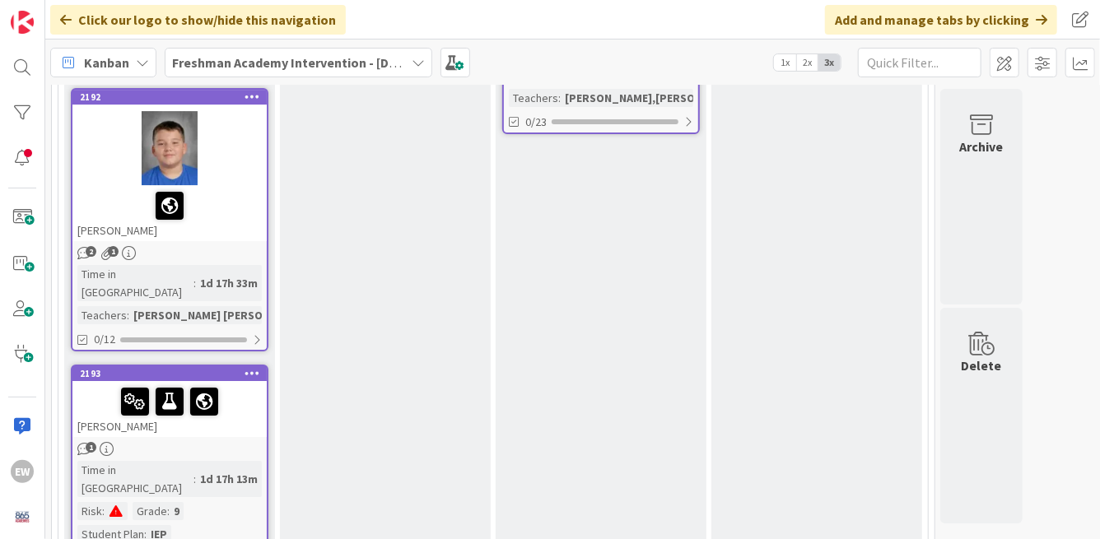
scroll to position [2729, 0]
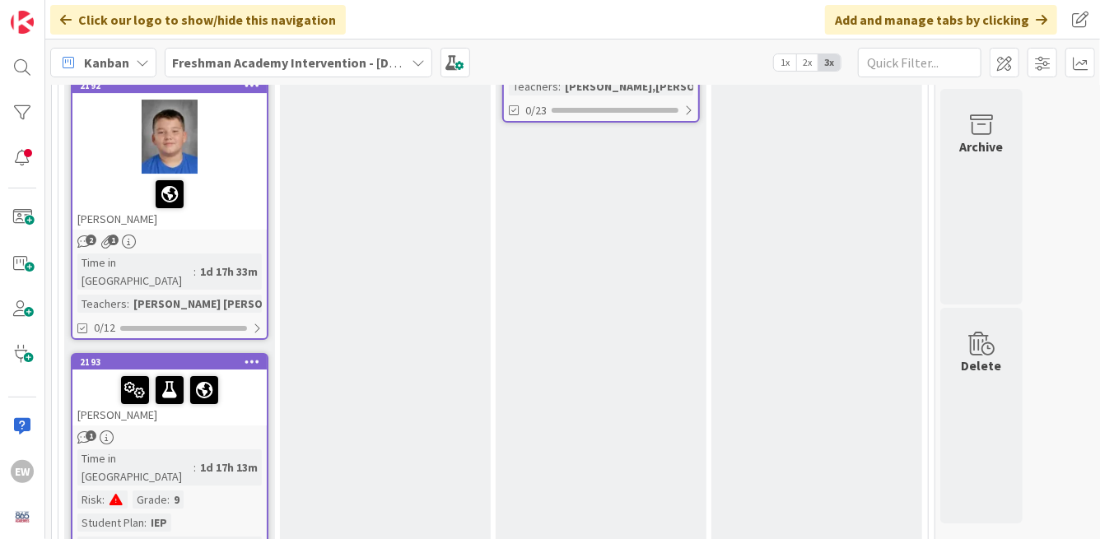
click at [247, 370] on div "[PERSON_NAME]" at bounding box center [169, 398] width 194 height 56
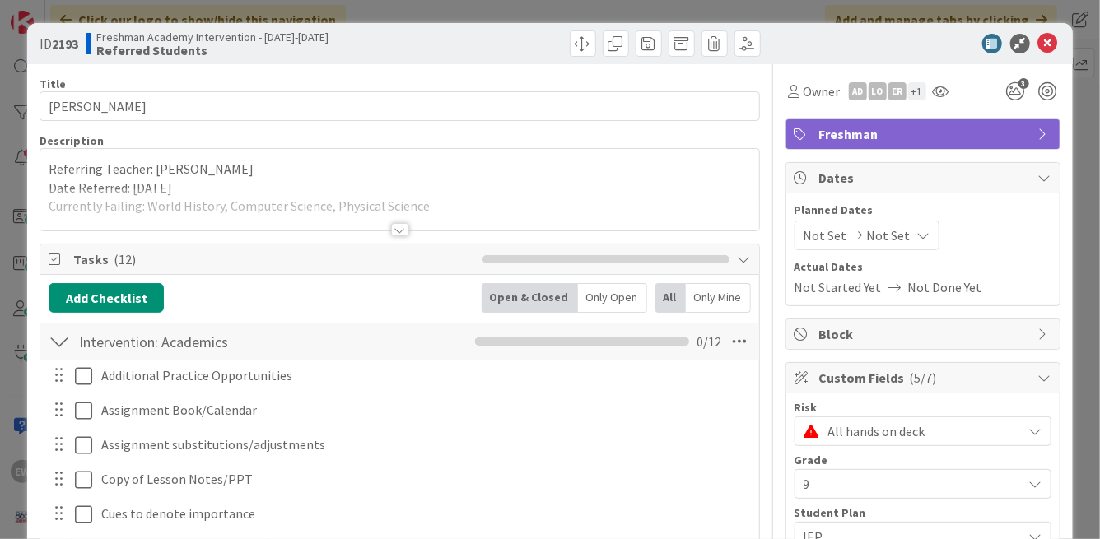
click at [400, 230] on div at bounding box center [400, 229] width 18 height 13
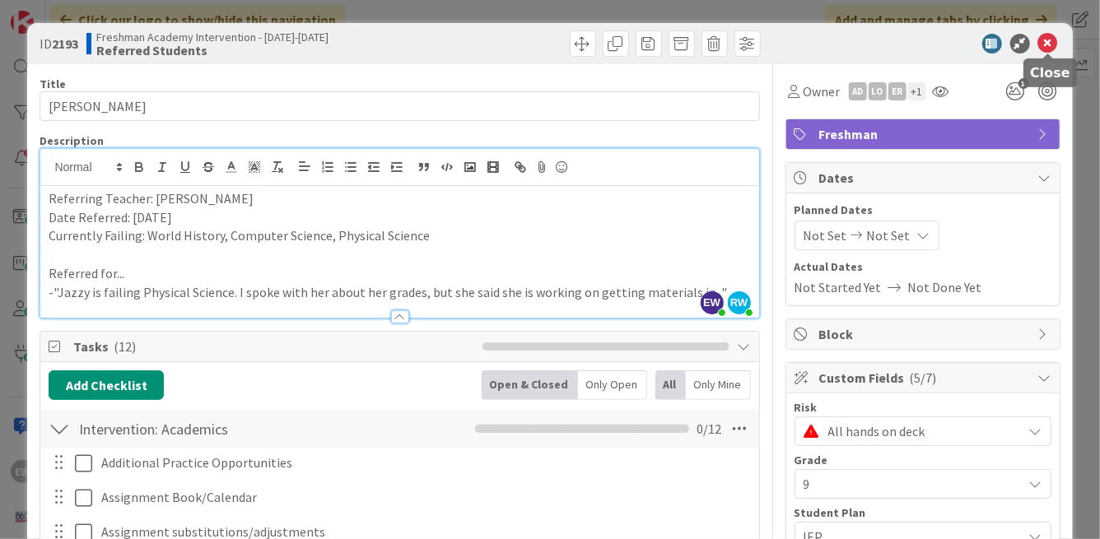
click at [1042, 45] on icon at bounding box center [1048, 44] width 20 height 20
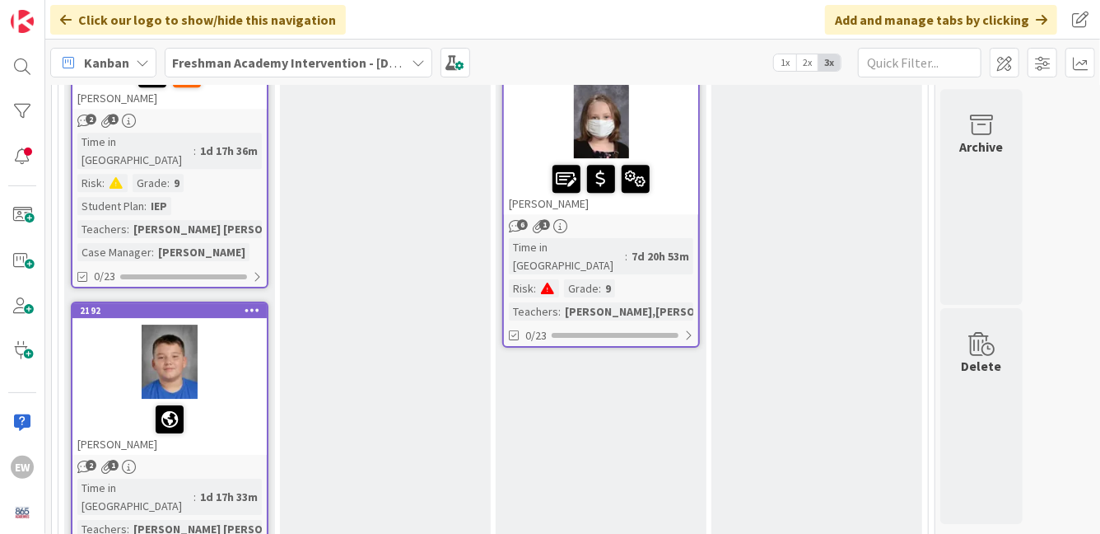
scroll to position [2409, 0]
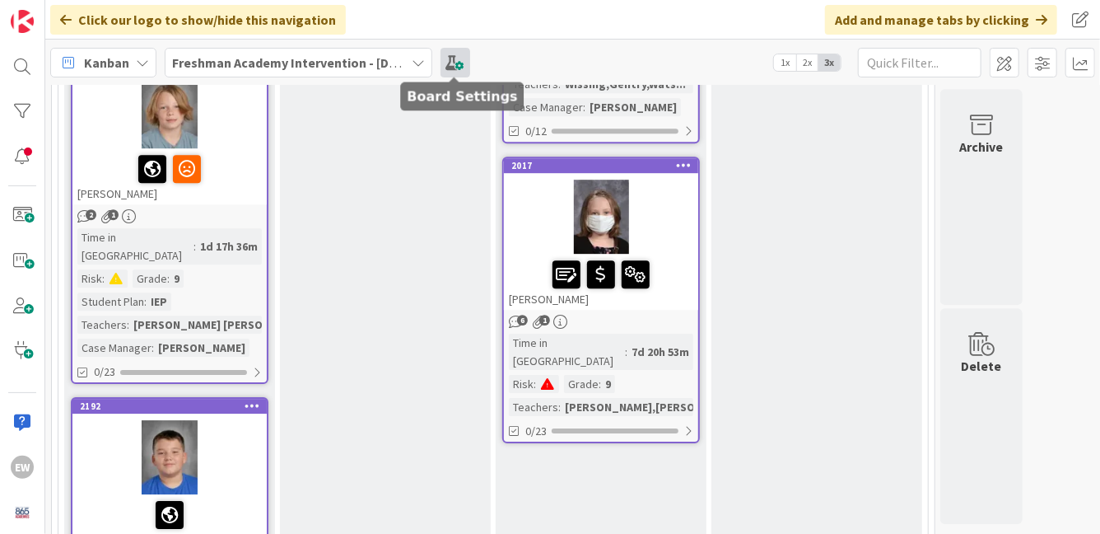
click at [446, 61] on span at bounding box center [456, 63] width 30 height 30
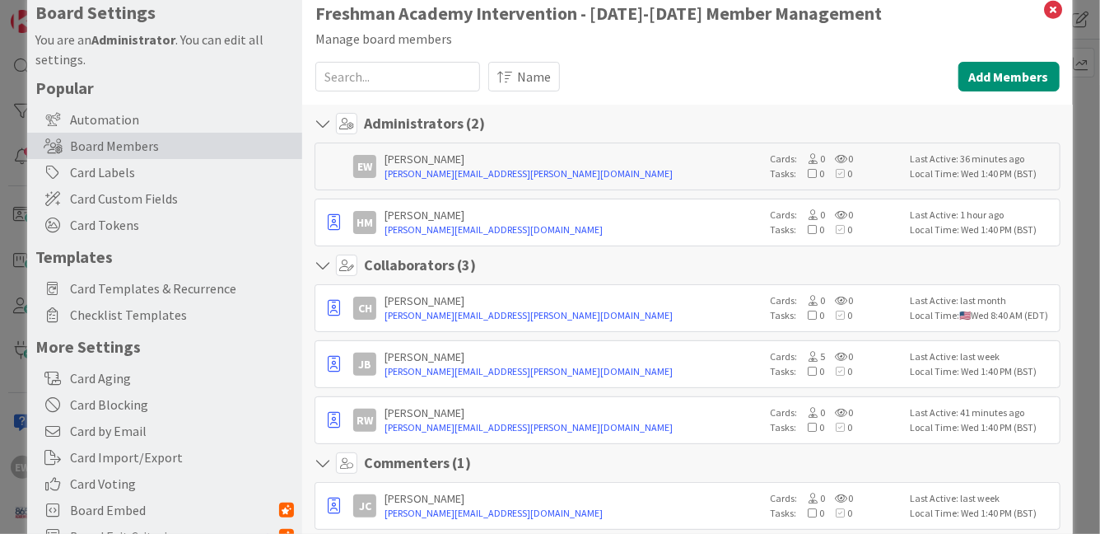
scroll to position [16, 0]
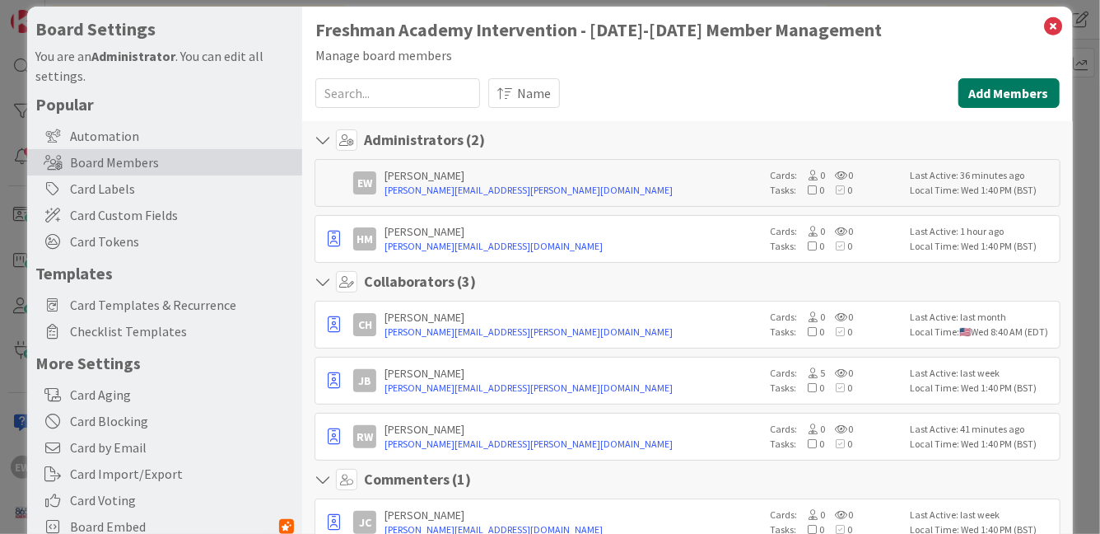
click at [1028, 100] on button "Add Members" at bounding box center [1008, 93] width 101 height 30
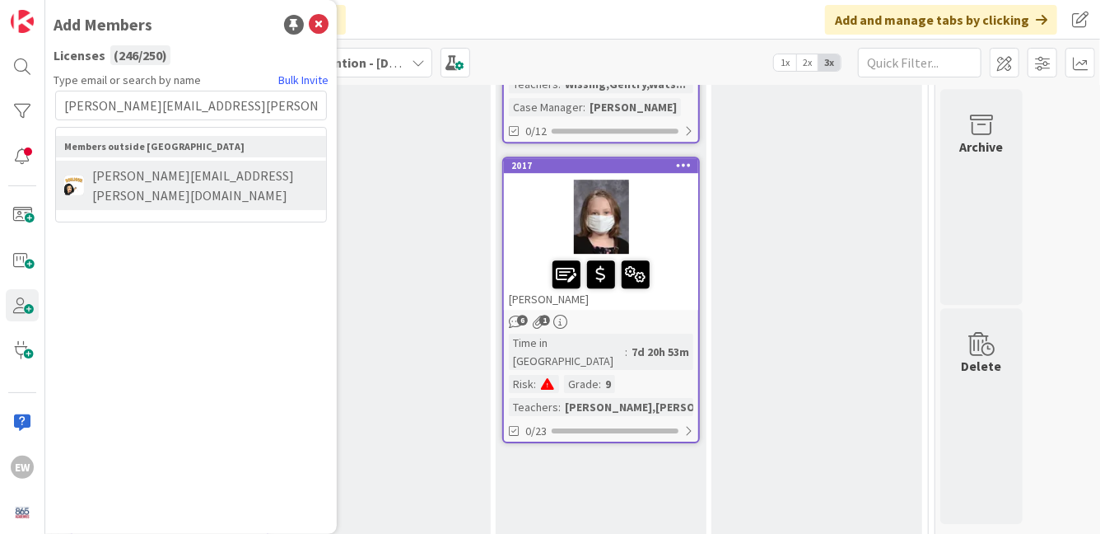
type input "[PERSON_NAME][EMAIL_ADDRESS][PERSON_NAME][DOMAIN_NAME]"
click at [164, 174] on span "[PERSON_NAME][EMAIL_ADDRESS][PERSON_NAME][DOMAIN_NAME]" at bounding box center [201, 185] width 234 height 40
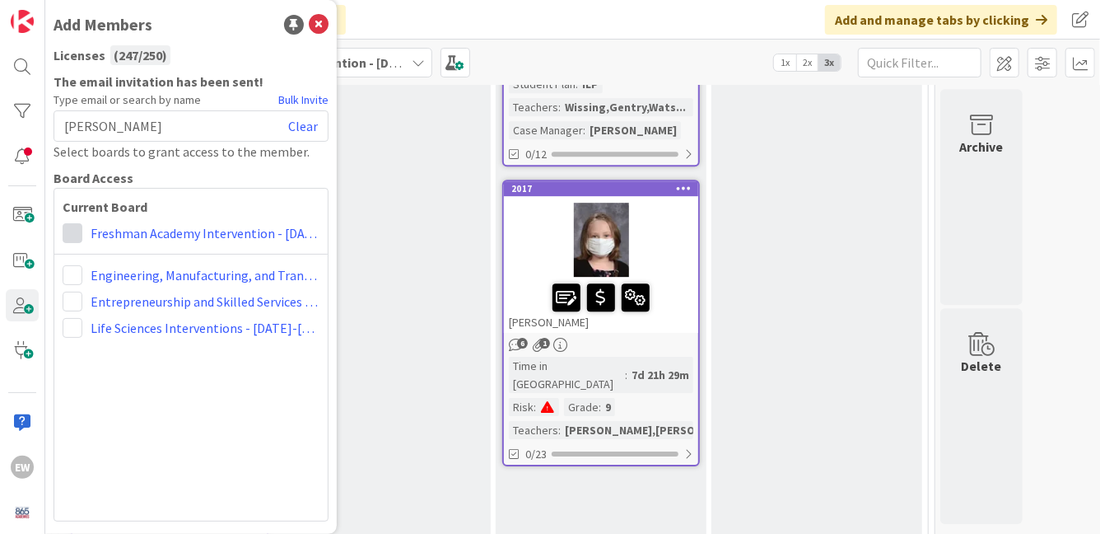
click at [82, 232] on span at bounding box center [73, 233] width 20 height 20
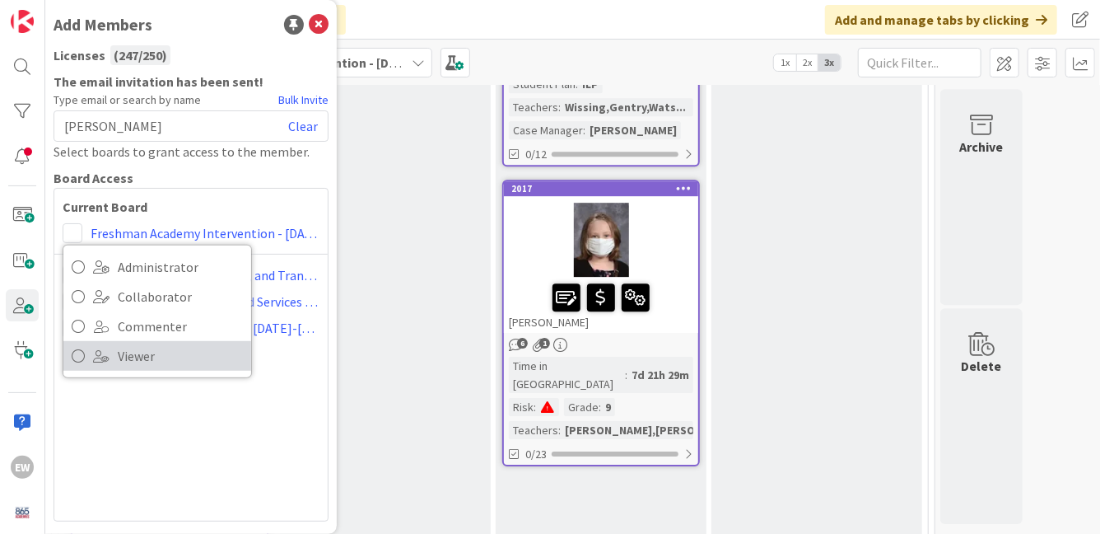
click at [82, 349] on icon at bounding box center [78, 355] width 13 height 25
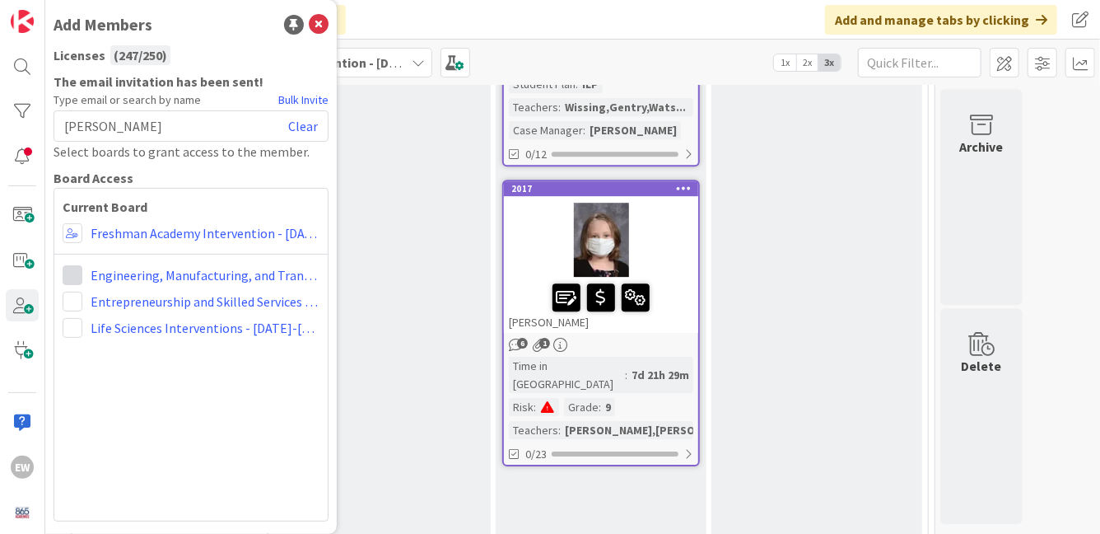
click at [73, 279] on span at bounding box center [73, 275] width 20 height 20
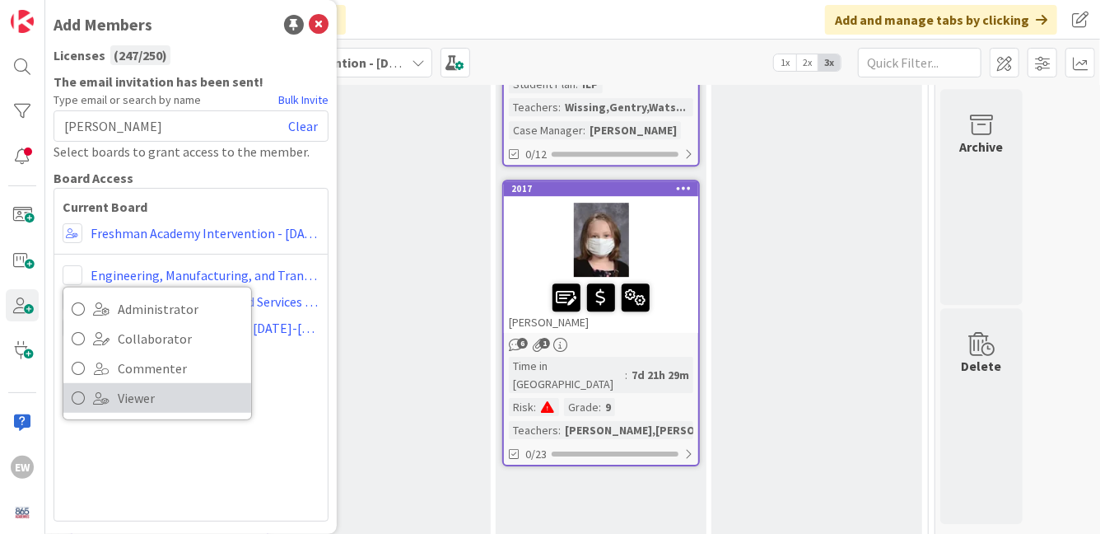
click at [86, 390] on link "Viewer" at bounding box center [157, 398] width 188 height 30
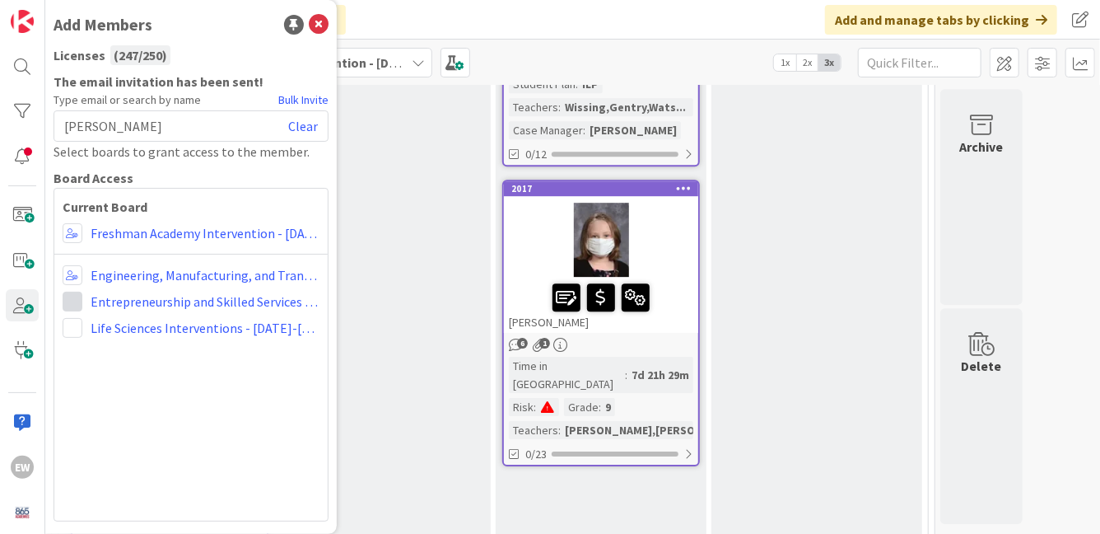
click at [76, 303] on span at bounding box center [73, 301] width 20 height 20
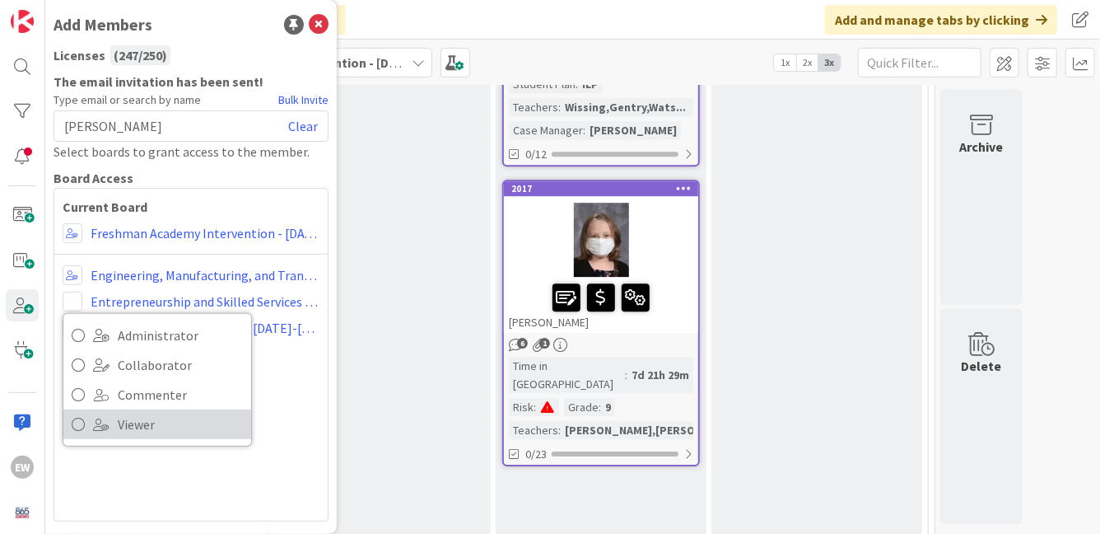
click at [78, 427] on icon at bounding box center [78, 424] width 13 height 25
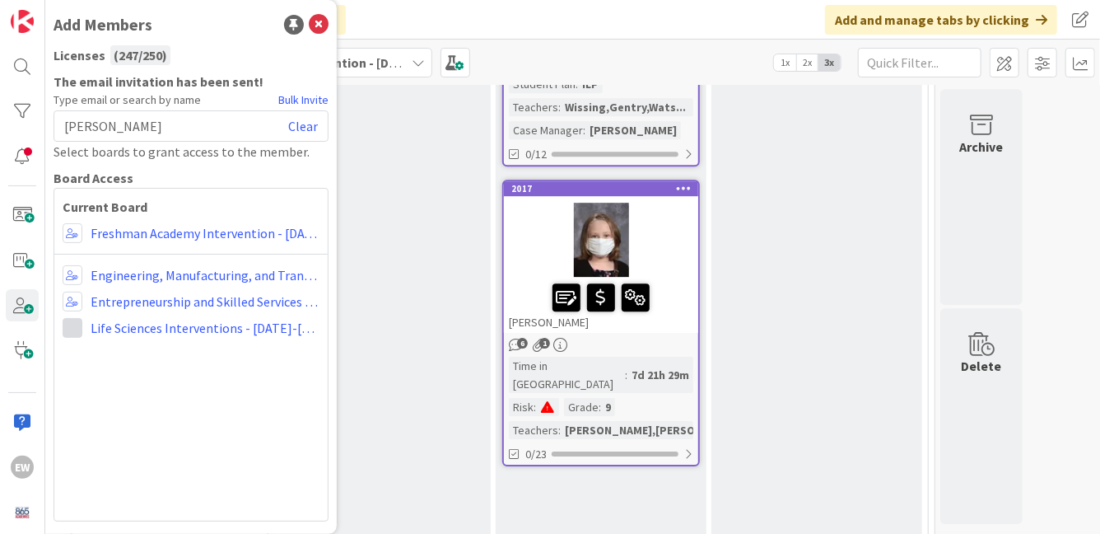
click at [77, 332] on span at bounding box center [73, 328] width 20 height 20
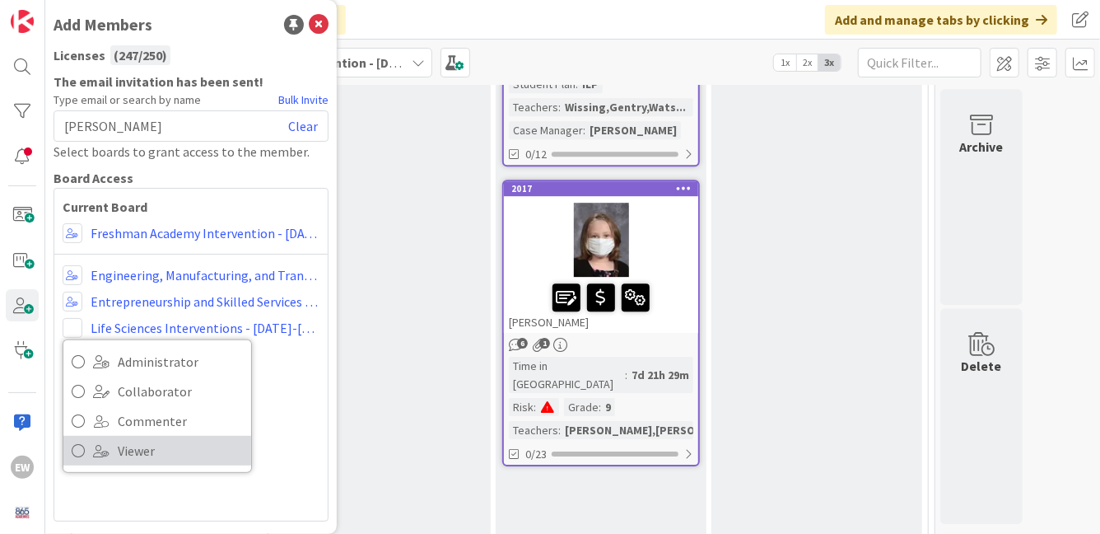
click at [84, 449] on icon at bounding box center [78, 450] width 13 height 25
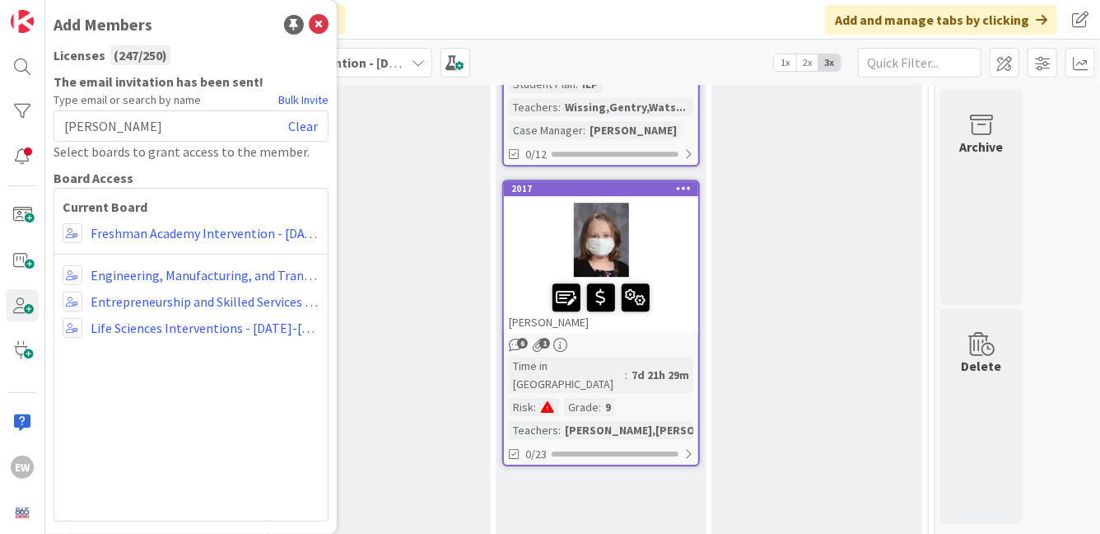
click at [258, 426] on div "Current Board Administrator Collaborator Commenter Viewer Remove Freshman Acade…" at bounding box center [191, 354] width 275 height 333
click at [315, 26] on icon at bounding box center [319, 25] width 20 height 20
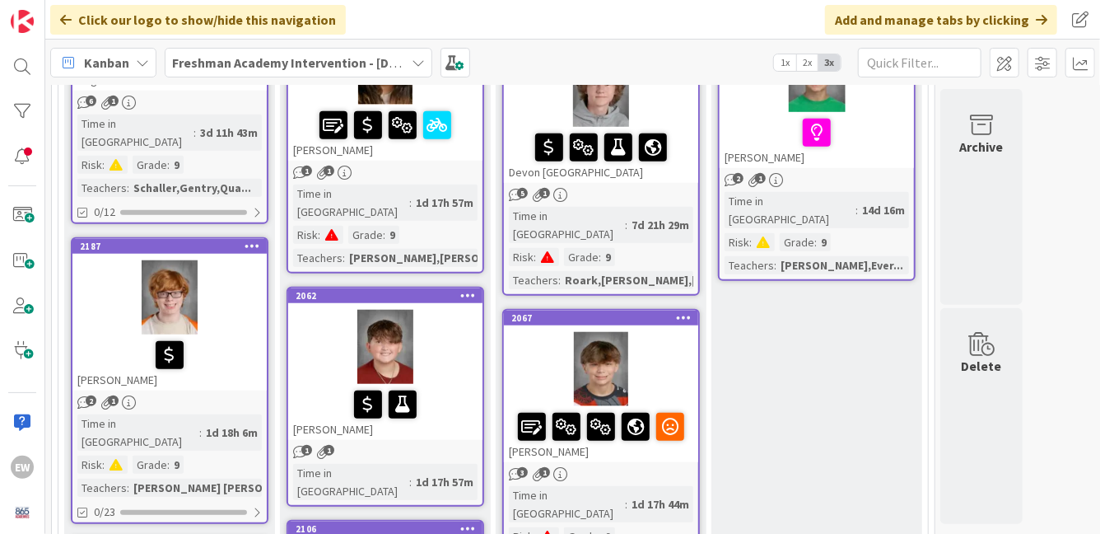
scroll to position [307, 0]
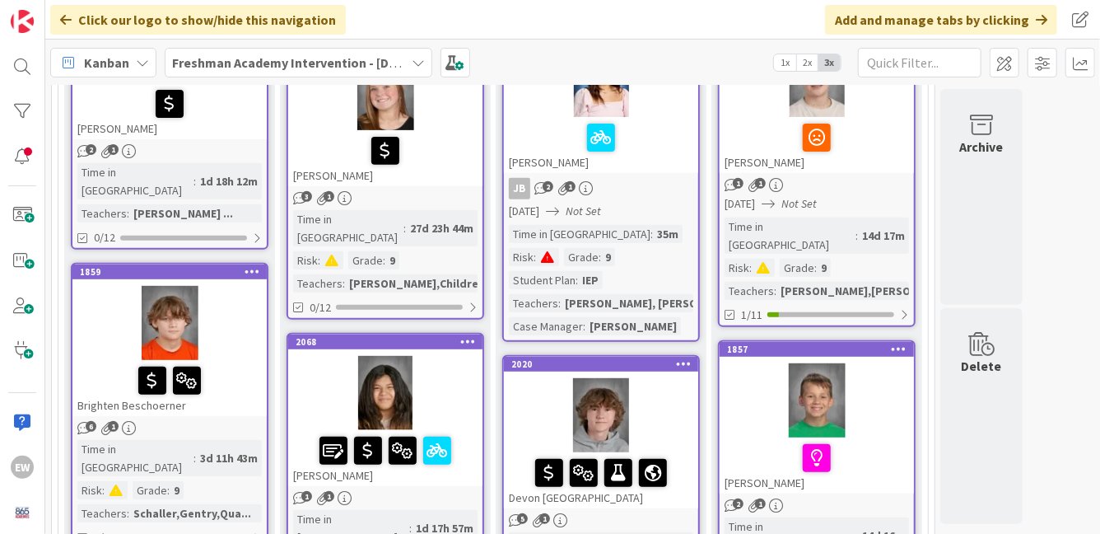
click at [414, 72] on div "Freshman Academy Intervention - [DATE]-[DATE]" at bounding box center [299, 63] width 268 height 30
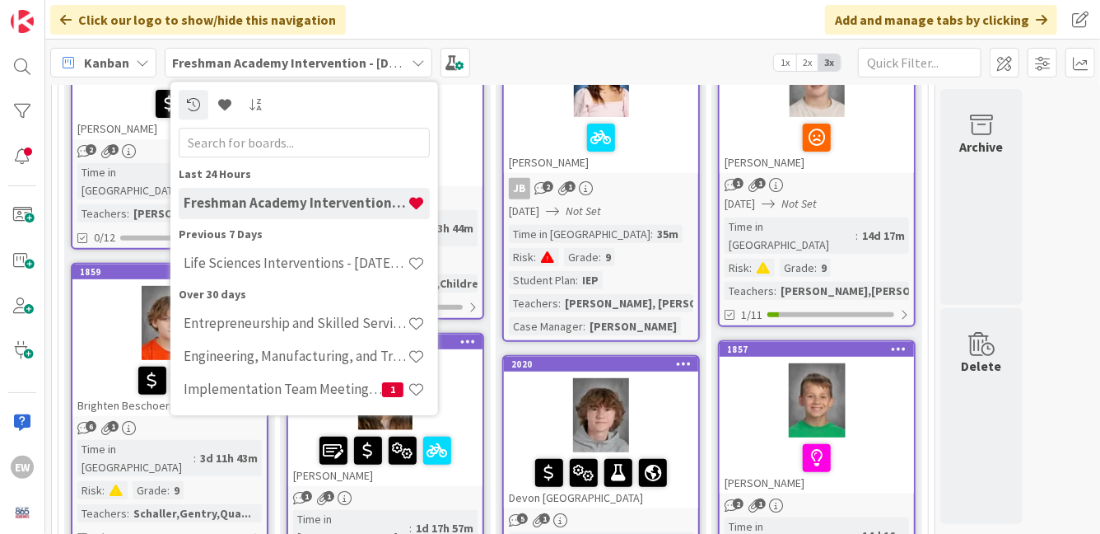
click at [345, 67] on b "Freshman Academy Intervention - [DATE]-[DATE]" at bounding box center [315, 62] width 287 height 16
